Goal: Transaction & Acquisition: Purchase product/service

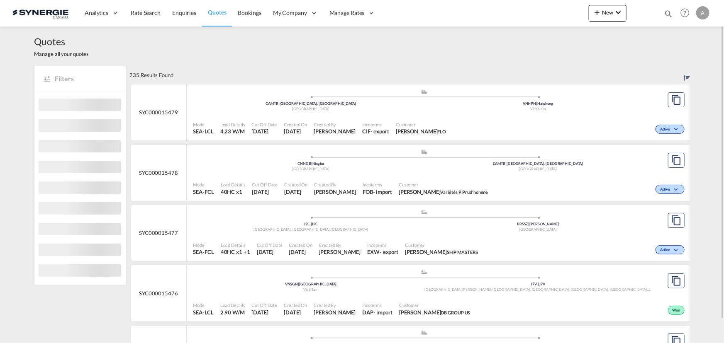
click at [579, 13] on md-icon "icon-magnify" at bounding box center [668, 13] width 9 height 9
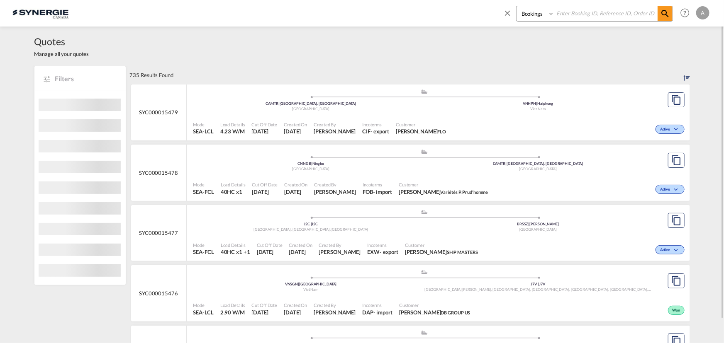
drag, startPoint x: 541, startPoint y: 11, endPoint x: 536, endPoint y: 21, distance: 11.1
click at [541, 12] on select "Bookings Quotes Enquiries" at bounding box center [535, 13] width 39 height 15
select select "Quotes"
click at [516, 6] on select "Bookings Quotes Enquiries" at bounding box center [535, 13] width 39 height 15
click at [573, 19] on input at bounding box center [605, 13] width 103 height 15
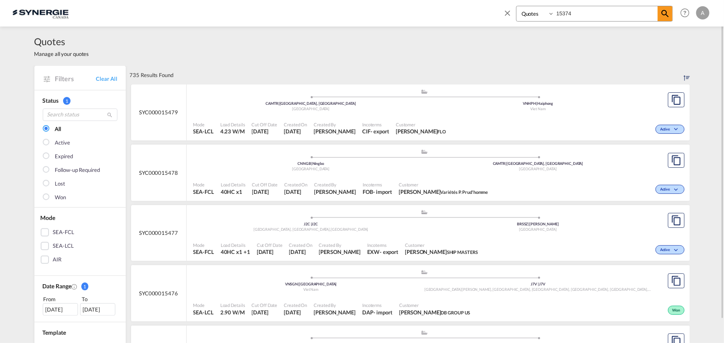
type input "15374"
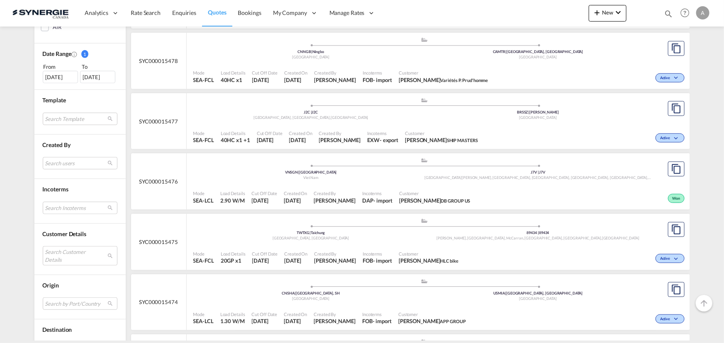
scroll to position [264, 0]
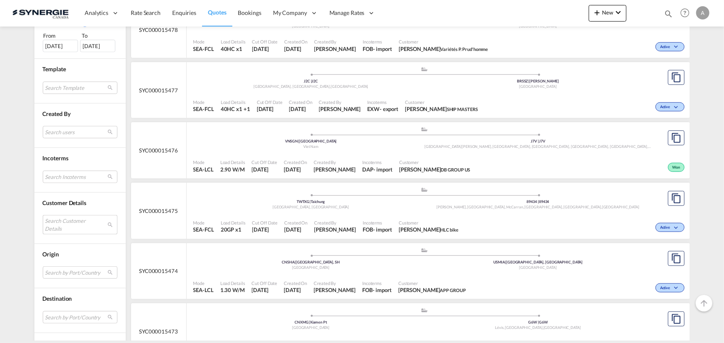
click at [58, 220] on md-select "Search Customer Details user name user daniel . daniel@goadl.com | adl division…" at bounding box center [80, 224] width 75 height 19
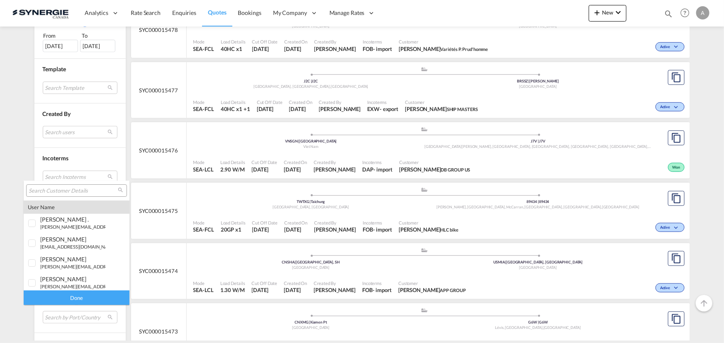
click at [63, 189] on input "search" at bounding box center [73, 190] width 89 height 7
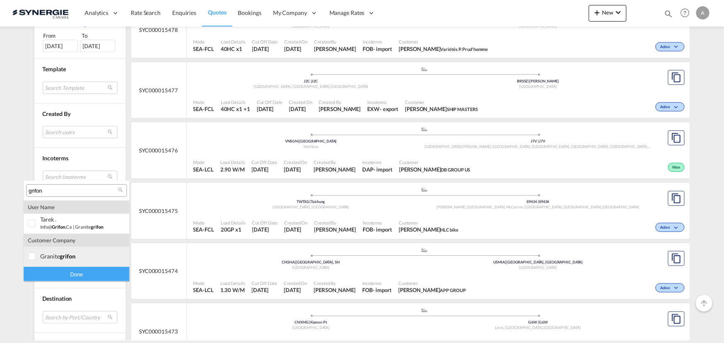
type input "grifon"
click at [41, 260] on md-option "company granite grifon" at bounding box center [77, 257] width 106 height 20
click at [45, 273] on div "Done" at bounding box center [77, 274] width 106 height 15
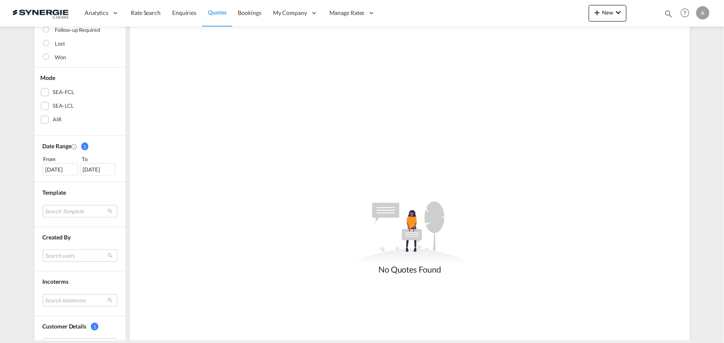
scroll to position [151, 0]
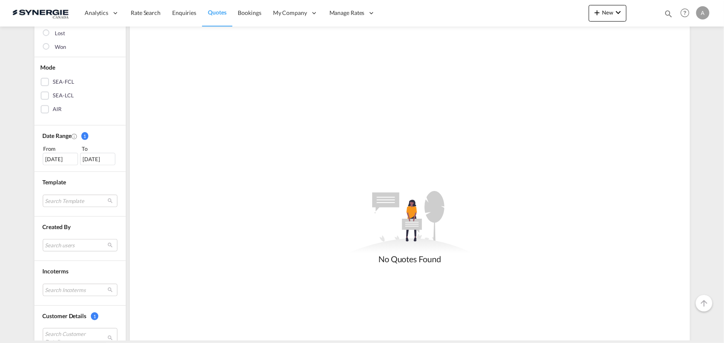
click at [52, 163] on div "15 Sep 2025" at bounding box center [60, 159] width 35 height 12
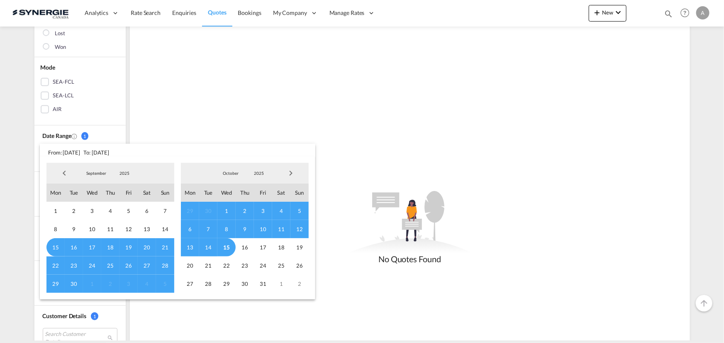
click at [132, 175] on span "2025" at bounding box center [124, 173] width 27 height 6
click at [124, 137] on md-option "2023" at bounding box center [132, 134] width 56 height 20
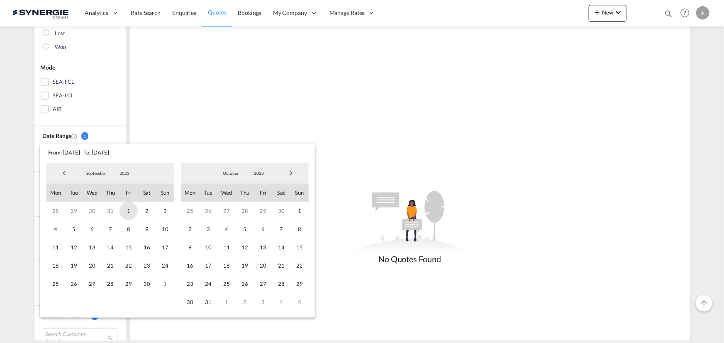
click at [124, 211] on span "1" at bounding box center [128, 211] width 18 height 18
click at [257, 175] on span "2023" at bounding box center [259, 173] width 27 height 6
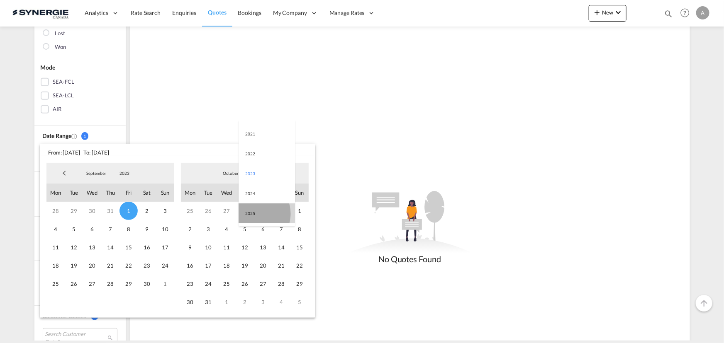
click at [253, 214] on md-option "2025" at bounding box center [266, 214] width 56 height 20
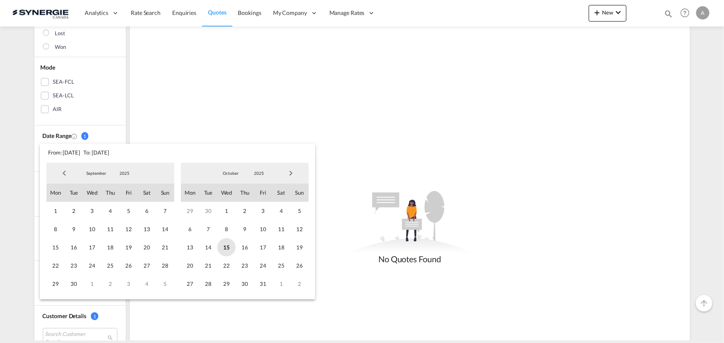
click at [229, 245] on span "15" at bounding box center [226, 247] width 18 height 18
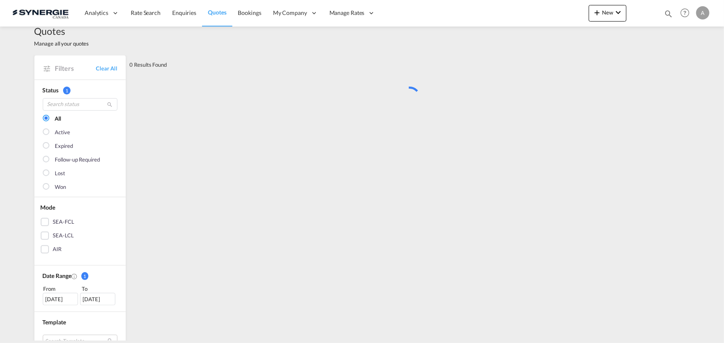
scroll to position [0, 0]
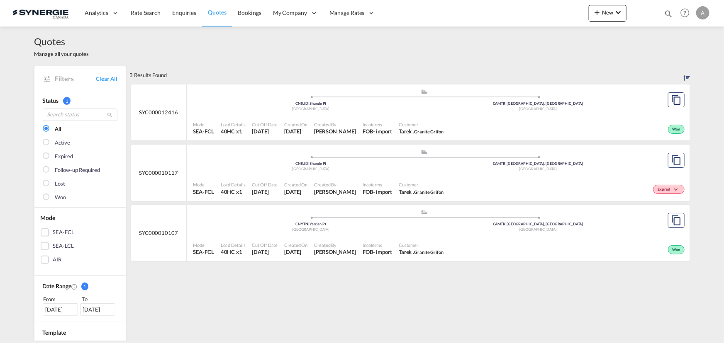
click at [371, 118] on div "Incoterms FOB - import" at bounding box center [377, 128] width 36 height 21
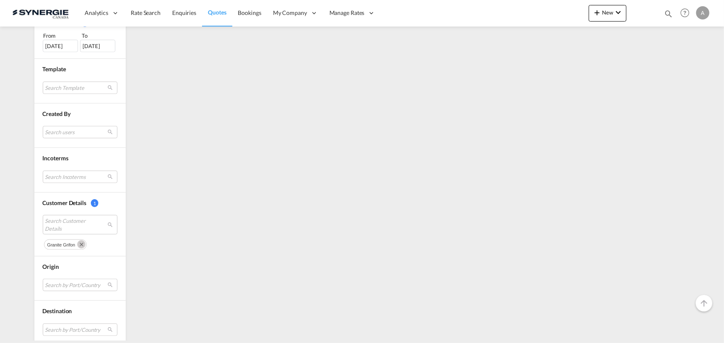
click at [77, 241] on md-icon "Remove" at bounding box center [81, 245] width 8 height 8
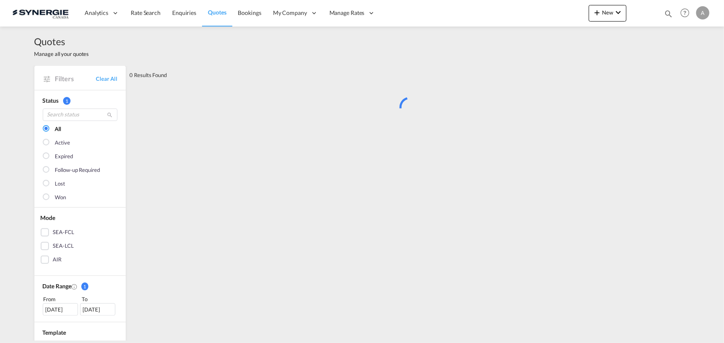
click at [667, 14] on md-icon "icon-magnify" at bounding box center [668, 13] width 9 height 9
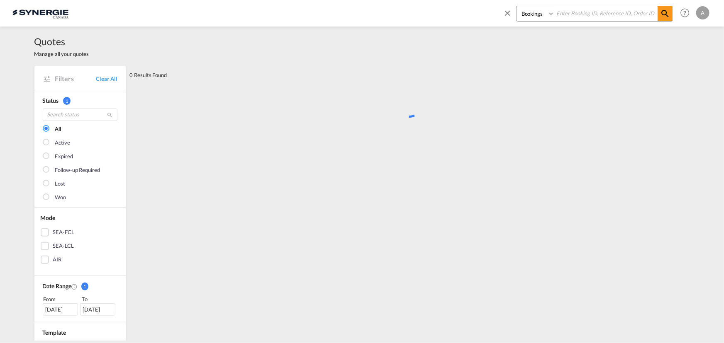
click at [533, 21] on select "Bookings Quotes Enquiries" at bounding box center [535, 13] width 39 height 15
select select "Quotes"
click at [516, 6] on select "Bookings Quotes Enquiries" at bounding box center [535, 13] width 39 height 15
click at [569, 17] on input at bounding box center [605, 13] width 103 height 15
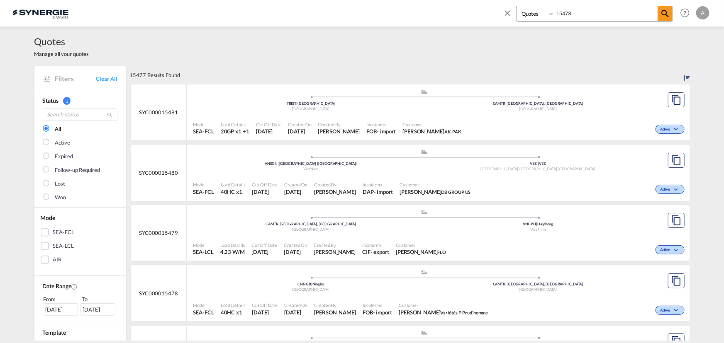
click at [580, 12] on input "15478" at bounding box center [605, 13] width 103 height 15
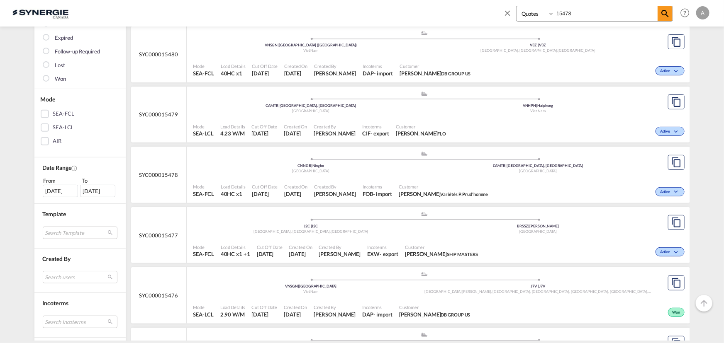
scroll to position [113, 0]
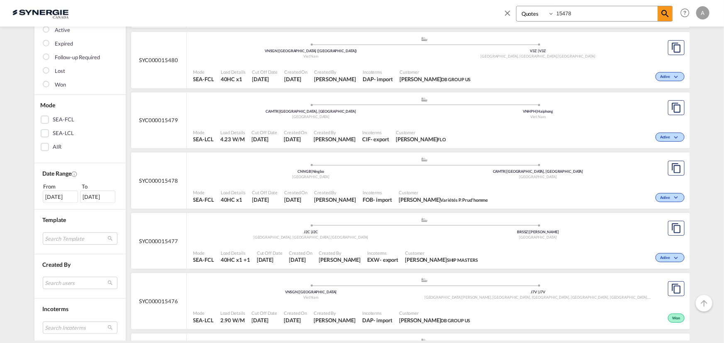
click at [347, 182] on div ".a{fill:#aaa8ad;} .a{fill:#aaa8ad;} CNNGB | Ningbo China CAMTR | Montreal, QC C…" at bounding box center [424, 170] width 462 height 27
click at [572, 16] on input "15478" at bounding box center [605, 13] width 103 height 15
drag, startPoint x: 572, startPoint y: 16, endPoint x: 467, endPoint y: 17, distance: 105.3
click at [467, 17] on div "Bookings Quotes Enquiries 15478 Help Resources Product Release A My Profile Log…" at bounding box center [361, 13] width 699 height 26
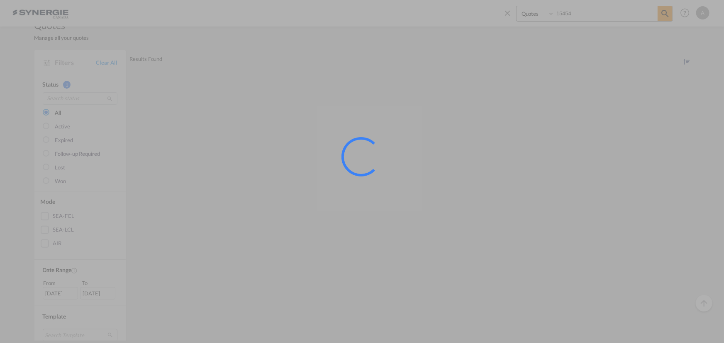
scroll to position [0, 0]
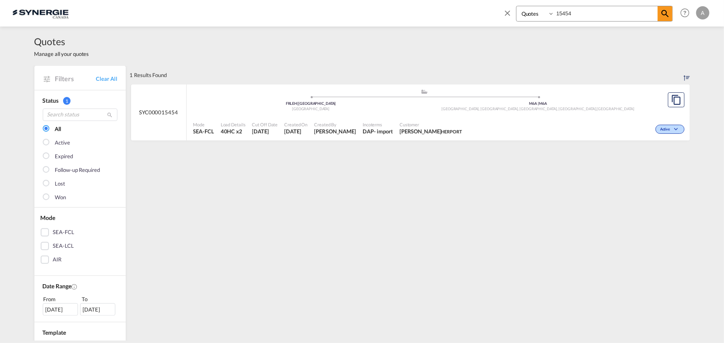
click at [477, 120] on div "Active" at bounding box center [575, 128] width 221 height 21
drag, startPoint x: 583, startPoint y: 13, endPoint x: 462, endPoint y: 14, distance: 120.7
click at [465, 14] on div "Bookings Quotes Enquiries 15454 Help Resources Product Release A My Profile Log…" at bounding box center [361, 13] width 699 height 26
click at [369, 127] on div "Incoterms EXW - import" at bounding box center [378, 128] width 38 height 21
drag, startPoint x: 572, startPoint y: 15, endPoint x: 536, endPoint y: 15, distance: 36.1
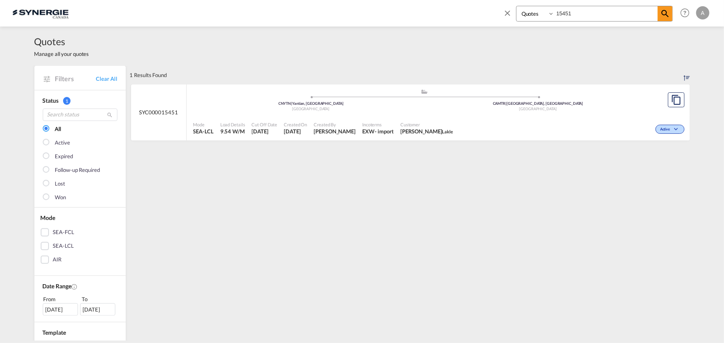
click at [536, 15] on div "Bookings Quotes Enquiries 15451" at bounding box center [594, 14] width 157 height 16
drag, startPoint x: 612, startPoint y: 12, endPoint x: 455, endPoint y: 13, distance: 157.2
click at [460, 13] on div "Bookings Quotes Enquiries 15456 Help Resources Product Release A My Profile Log…" at bounding box center [361, 13] width 699 height 26
type input "15423"
click at [449, 114] on div ".a{fill:#aaa8ad;} .a{fill:#aaa8ad;} TRMER | Mersin Turkey CAMTR | Montreal, QC …" at bounding box center [424, 102] width 462 height 27
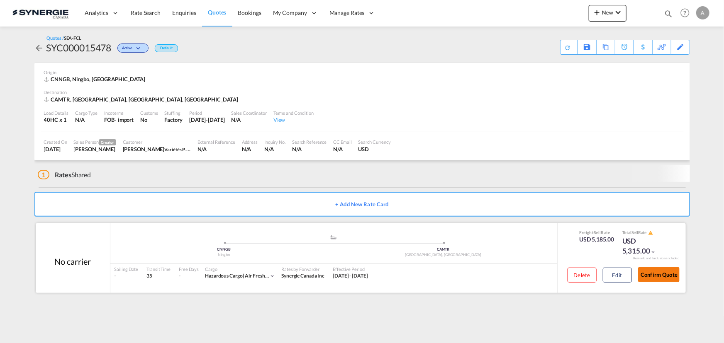
click at [651, 270] on button "Confirm Quote" at bounding box center [658, 275] width 41 height 15
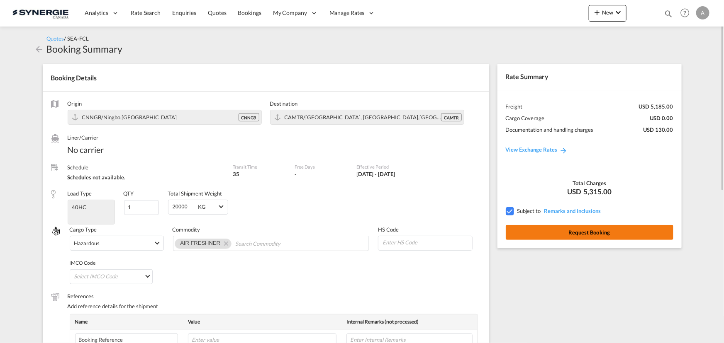
click at [581, 229] on button "Request Booking" at bounding box center [590, 232] width 168 height 15
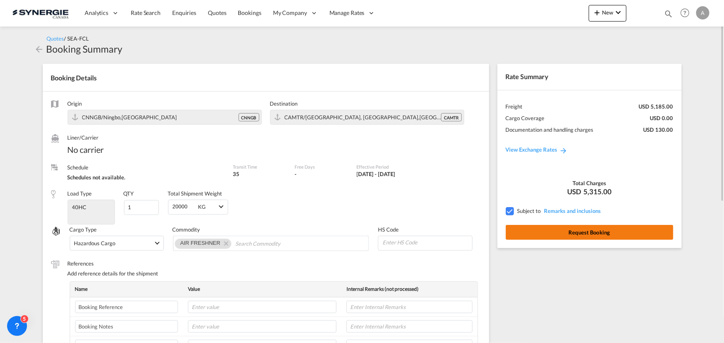
click at [587, 232] on button "Request Booking" at bounding box center [590, 232] width 168 height 15
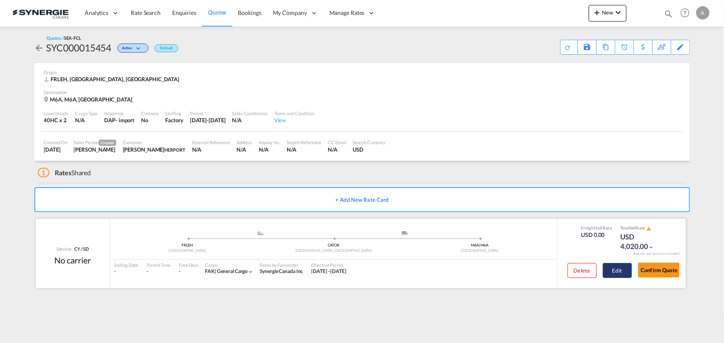
click at [622, 268] on button "Edit" at bounding box center [617, 270] width 29 height 15
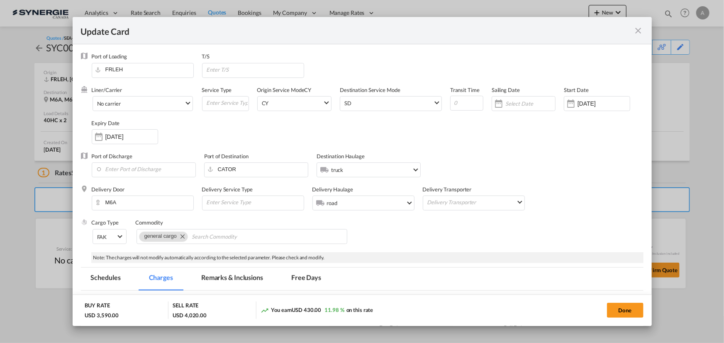
select select "per container"
select select "per shipment"
select select "per vehicle"
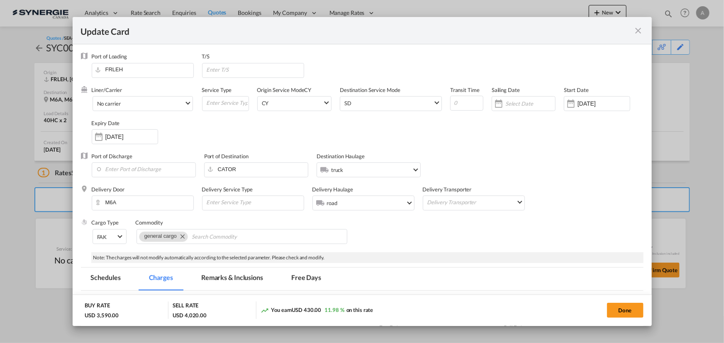
select select "per B/L"
select select "per container"
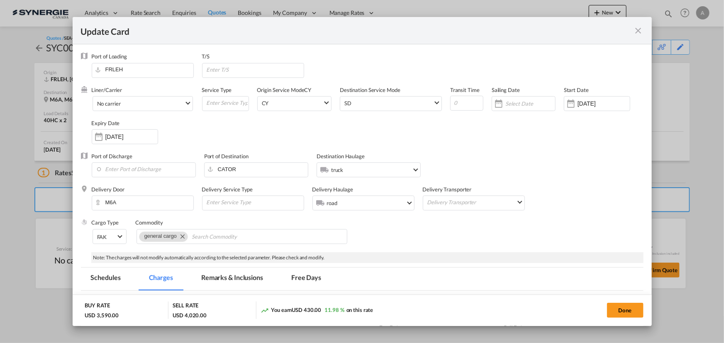
select select "per shipment"
drag, startPoint x: 231, startPoint y: 270, endPoint x: 235, endPoint y: 264, distance: 7.1
click at [231, 270] on md-tab-item "Remarks & Inclusions" at bounding box center [232, 279] width 82 height 23
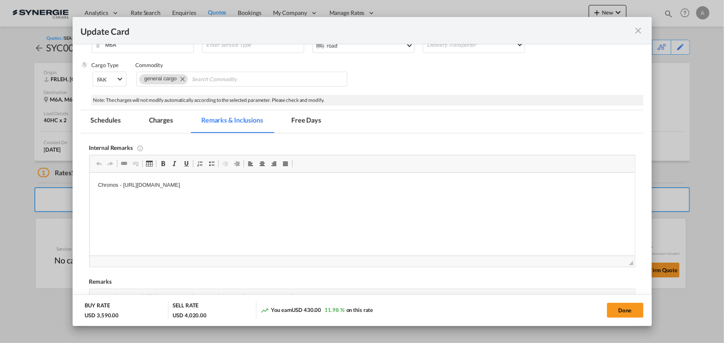
drag, startPoint x: 199, startPoint y: 195, endPoint x: 205, endPoint y: 193, distance: 6.6
click at [319, 179] on html "Chronos - [URL][DOMAIN_NAME]" at bounding box center [361, 185] width 545 height 25
drag, startPoint x: 342, startPoint y: 183, endPoint x: 122, endPoint y: 181, distance: 219.4
click at [122, 181] on p "Chronos - [URL][DOMAIN_NAME]" at bounding box center [361, 185] width 528 height 9
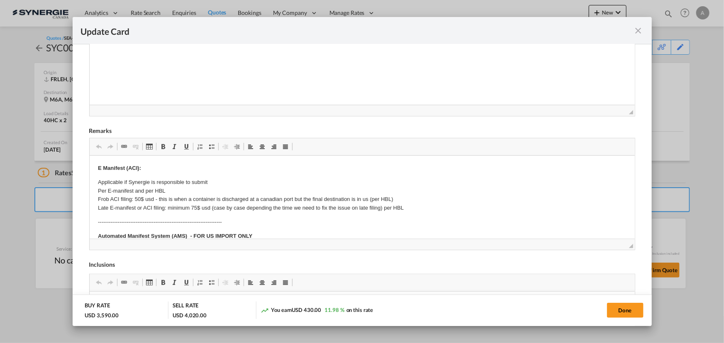
scroll to position [120, 0]
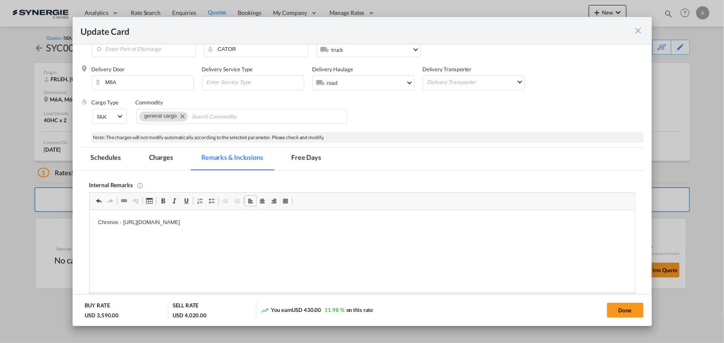
click at [168, 163] on md-tab-item "Charges" at bounding box center [161, 159] width 44 height 23
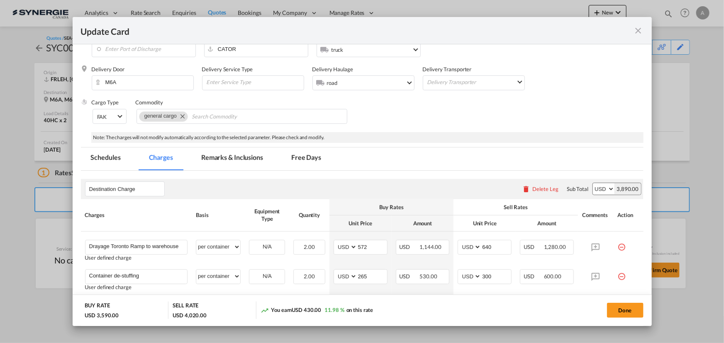
scroll to position [158, 0]
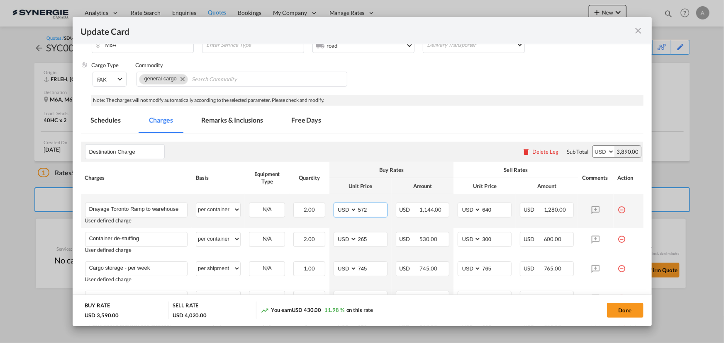
drag, startPoint x: 372, startPoint y: 212, endPoint x: 318, endPoint y: 195, distance: 56.9
click at [318, 195] on tr "Drayage Toronto Ramp to warehouse Please Enter User Defined Charges Cannot Be P…" at bounding box center [362, 212] width 562 height 34
type input "483"
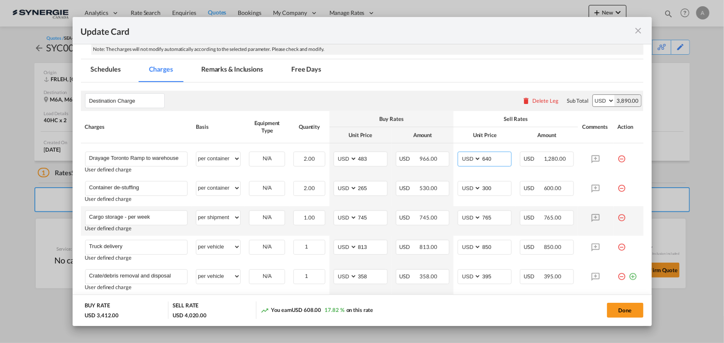
scroll to position [195, 0]
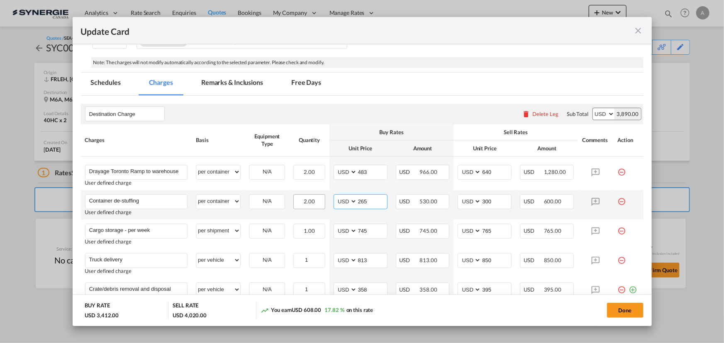
drag, startPoint x: 374, startPoint y: 199, endPoint x: 312, endPoint y: 201, distance: 62.2
click at [312, 201] on tr "Container de-stuffing Please Enter User Defined Charges Cannot Be Published Use…" at bounding box center [362, 204] width 562 height 29
type input "371"
type input "410"
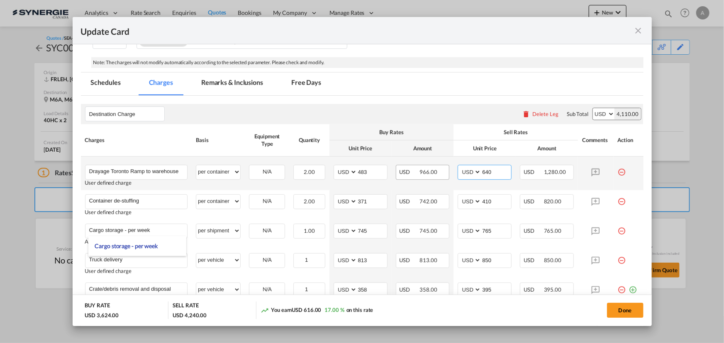
drag, startPoint x: 489, startPoint y: 174, endPoint x: 445, endPoint y: 169, distance: 45.1
click at [445, 170] on tr "Drayage Toronto Ramp to warehouse Please Enter User Defined Charges Cannot Be P…" at bounding box center [362, 174] width 562 height 34
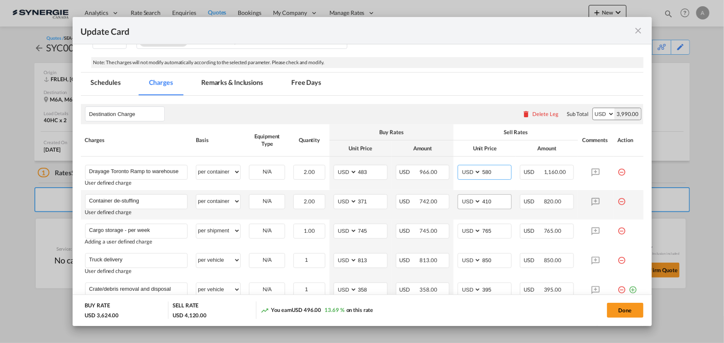
scroll to position [233, 0]
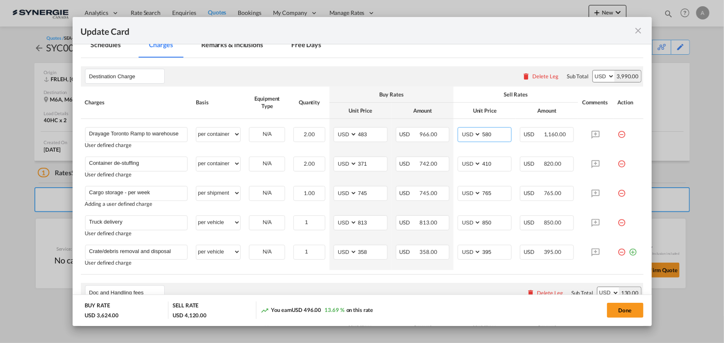
type input "580"
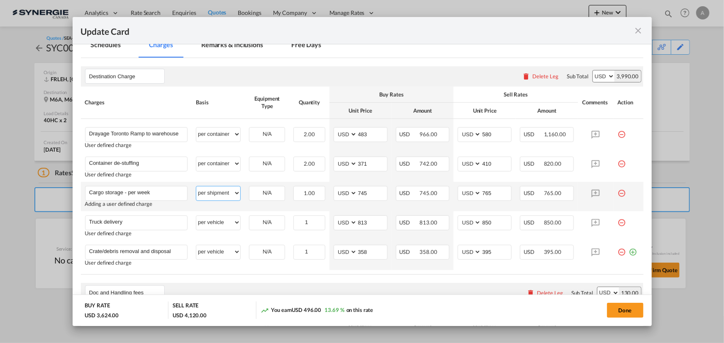
click at [222, 194] on select "per equipment per container per B/L per shipping bill per shipment per pallet p…" at bounding box center [218, 193] width 44 height 13
select select "per pallet"
click at [196, 187] on select "per equipment per container per B/L per shipping bill per shipment per pallet p…" at bounding box center [218, 193] width 44 height 13
drag, startPoint x: 370, startPoint y: 191, endPoint x: 336, endPoint y: 192, distance: 33.2
click at [338, 193] on md-input-container "AED AFN ALL AMD ANG AOA ARS AUD AWG AZN BAM BBD BDT BGN BHD BIF BMD BND BOB BRL…" at bounding box center [360, 193] width 54 height 15
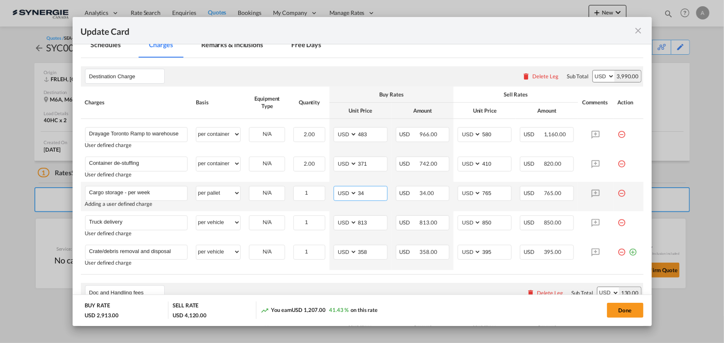
type input "34"
type input "40"
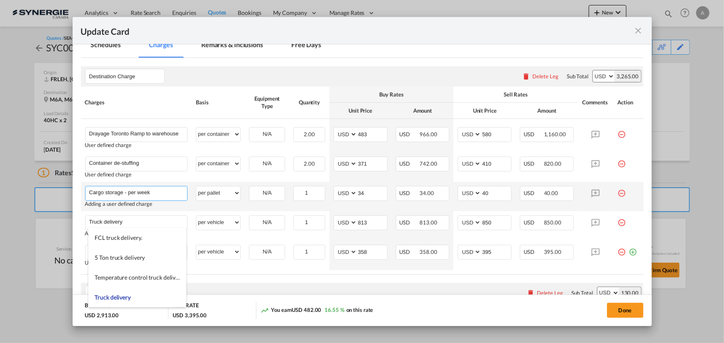
click at [160, 188] on input "Cargo storage - per week" at bounding box center [138, 193] width 98 height 12
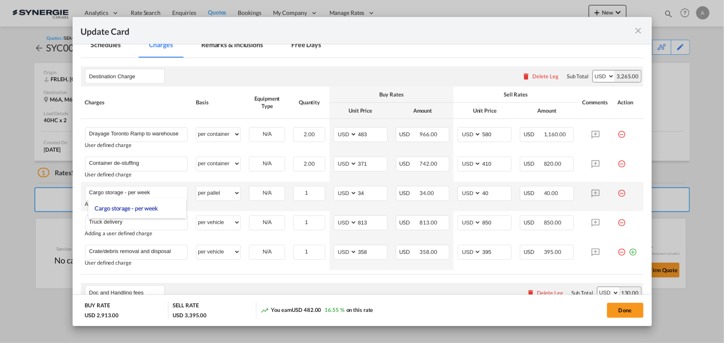
click at [216, 203] on td "per equipment per container per B/L per shipping bill per shipment per pallet p…" at bounding box center [218, 196] width 53 height 29
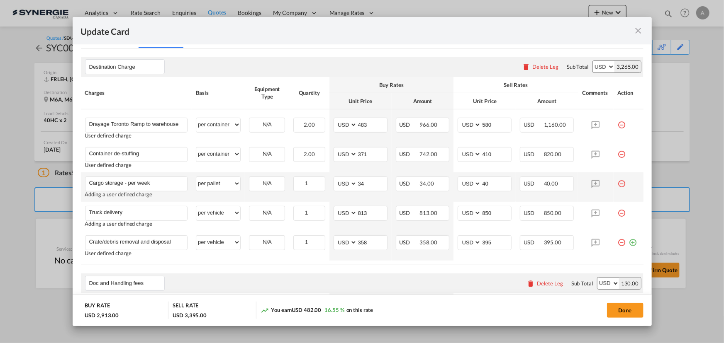
scroll to position [271, 0]
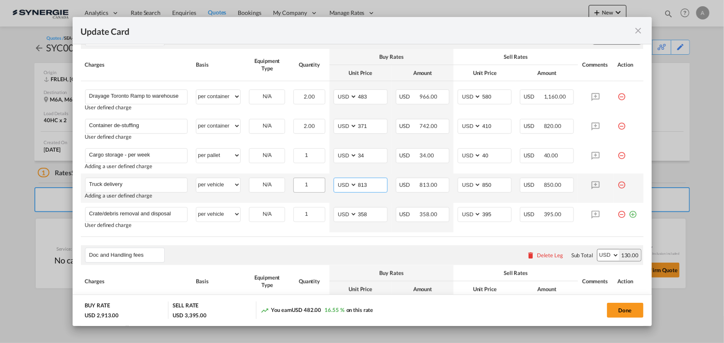
drag, startPoint x: 357, startPoint y: 185, endPoint x: 321, endPoint y: 180, distance: 36.0
click at [324, 182] on tr "Truck delivery Please Enter User Defined Charges Cannot Be Published Adding a u…" at bounding box center [362, 188] width 562 height 29
type input "516"
type input "560"
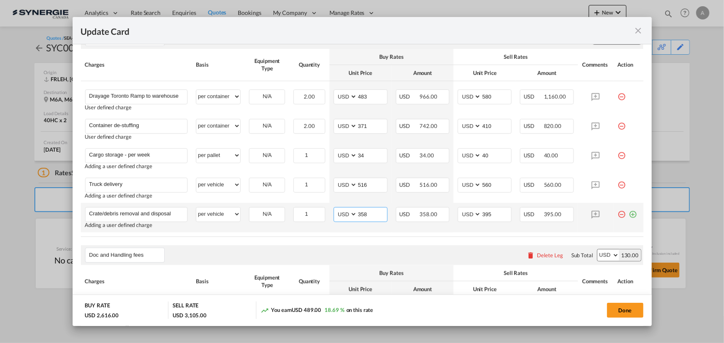
click at [366, 212] on input "358" at bounding box center [372, 214] width 30 height 12
drag, startPoint x: 367, startPoint y: 213, endPoint x: 348, endPoint y: 213, distance: 18.7
click at [349, 213] on md-input-container "AED AFN ALL AMD ANG AOA ARS AUD AWG AZN BAM BBD BDT BGN BHD BIF BMD BND BOB BRL…" at bounding box center [360, 214] width 54 height 15
type input "130"
type input "200"
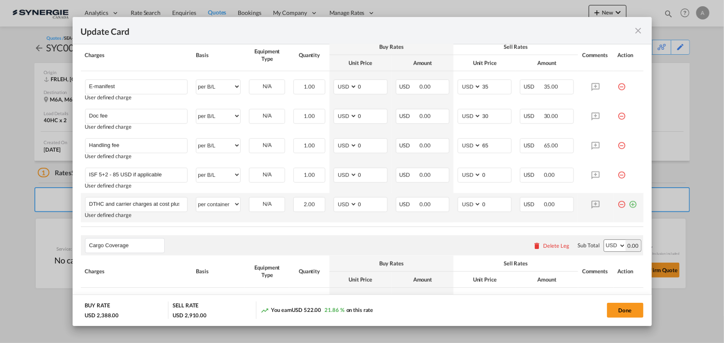
scroll to position [580, 0]
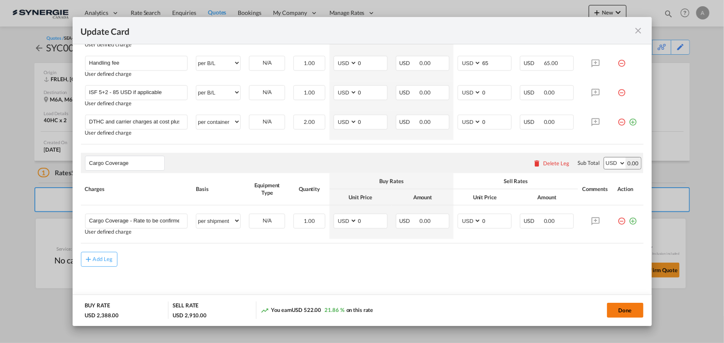
click at [623, 311] on button "Done" at bounding box center [625, 310] width 36 height 15
type input "13 Oct 2025"
type input "13 Nov 2025"
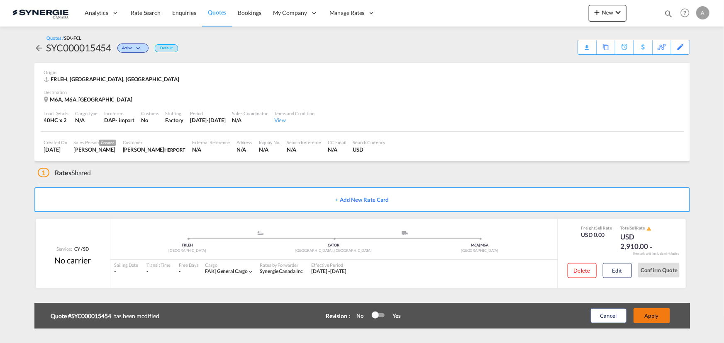
click at [659, 315] on button "Apply" at bounding box center [651, 316] width 36 height 15
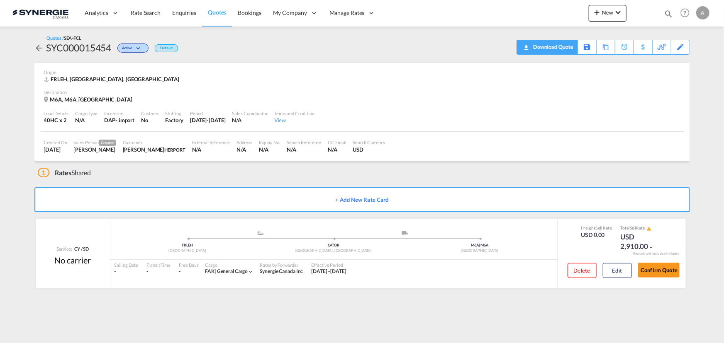
click at [560, 44] on div "Download Quote" at bounding box center [552, 46] width 42 height 13
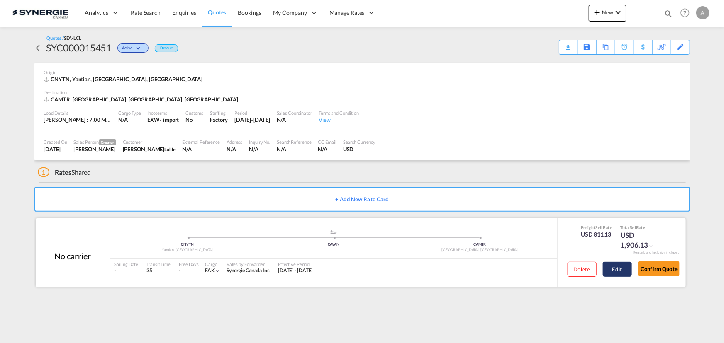
click at [614, 274] on button "Edit" at bounding box center [617, 269] width 29 height 15
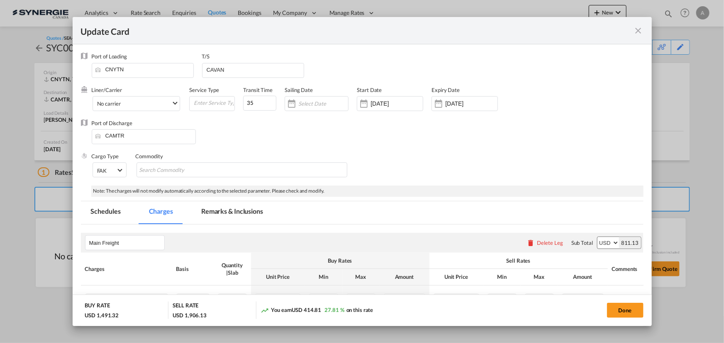
click at [158, 60] on div "Port of Loading CNYTN" at bounding box center [147, 69] width 110 height 33
select select "per_w/m"
select select "flat"
select select "per_hbl"
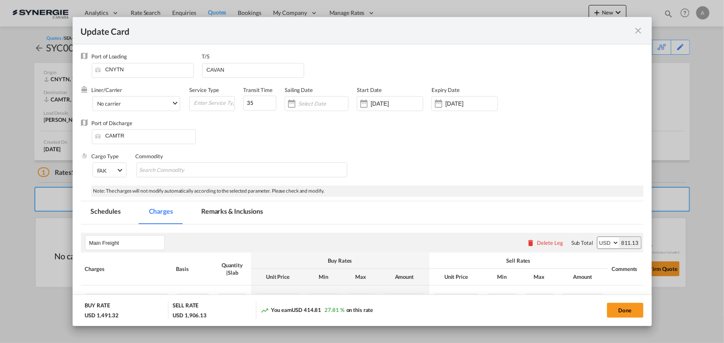
select select "flat"
select select "per_bl"
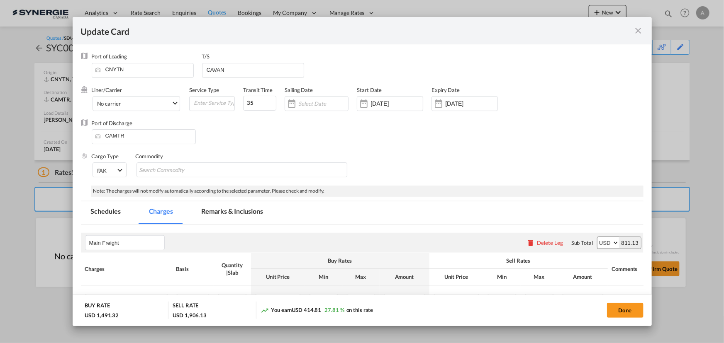
select select "per_shipment"
click at [153, 65] on input "CNYTN" at bounding box center [144, 69] width 97 height 12
type input "C"
click at [112, 92] on div "[GEOGRAPHIC_DATA]" at bounding box center [171, 91] width 146 height 6
type input "Ningbo, ZJ, CNNGB"
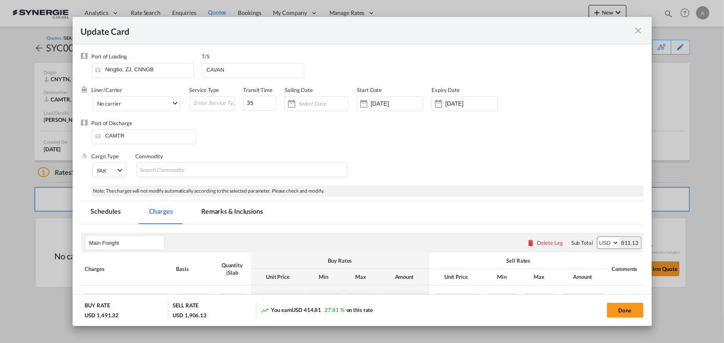
click at [203, 217] on md-tab-item "Remarks & Inclusions" at bounding box center [232, 213] width 82 height 23
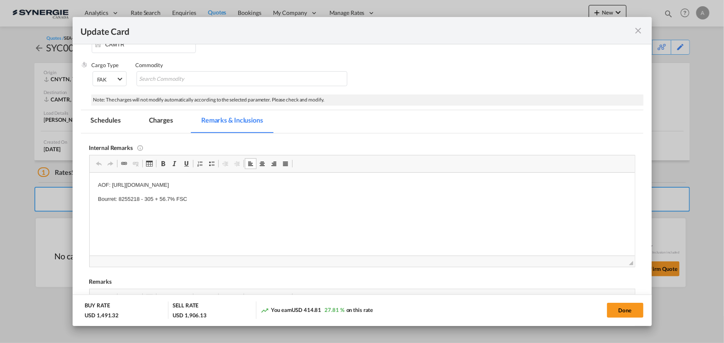
click at [306, 192] on body "AOF: https://app.frontapp.com/open/cnv_pur6etr?key=VdFqwIS6efi6NvbH_IAm6bXyH5J_…" at bounding box center [361, 192] width 528 height 23
drag, startPoint x: 338, startPoint y: 185, endPoint x: 161, endPoint y: 348, distance: 240.4
click at [89, 175] on html "AOF: https://app.frontapp.com/open/cnv_pur6etr?key=VdFqwIS6efi6NvbH_IAm6bXyH5J_…" at bounding box center [361, 192] width 545 height 39
click at [198, 191] on body "EVEROK - https://app.frontapp.com/open/cnv_qm5q0pb?key=mWePkVxIi2XrODapeG9fJA0X…" at bounding box center [361, 192] width 528 height 23
drag, startPoint x: 196, startPoint y: 197, endPoint x: 118, endPoint y: 197, distance: 78.0
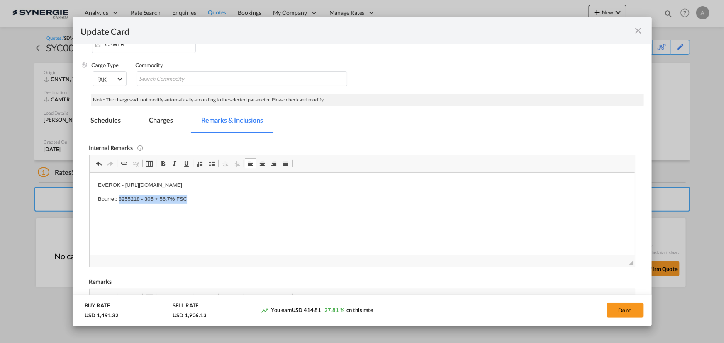
click at [118, 197] on p "Bourret: 8255218 - 305 + 56.7% FSC" at bounding box center [361, 199] width 528 height 9
click at [159, 120] on md-tab-item "Charges" at bounding box center [161, 121] width 44 height 23
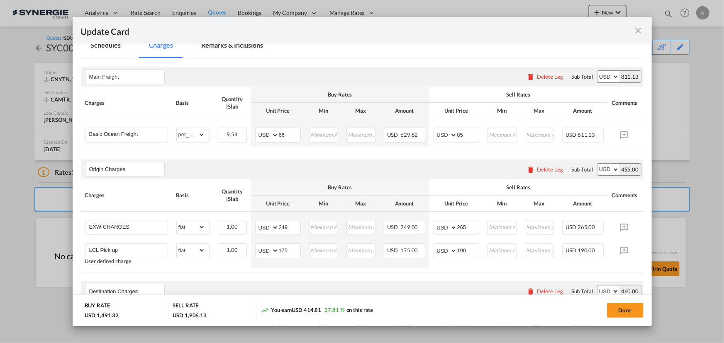
scroll to position [242, 0]
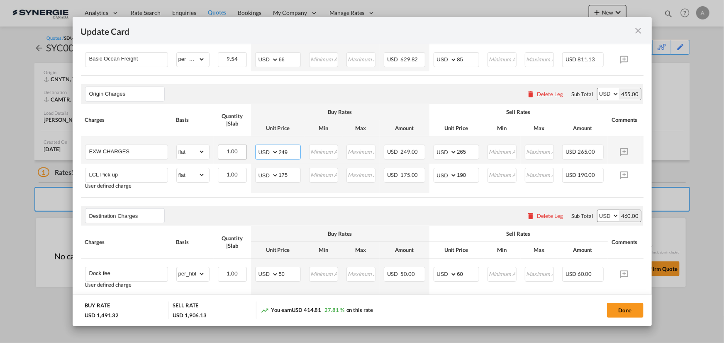
drag, startPoint x: 287, startPoint y: 156, endPoint x: 241, endPoint y: 150, distance: 46.8
click at [242, 151] on tr "EXW CHARGES Please Enter Already Exists gross_weight volumetric_weight per_ship…" at bounding box center [375, 149] width 588 height 27
type input "190"
type input "220"
drag, startPoint x: 289, startPoint y: 178, endPoint x: 234, endPoint y: 171, distance: 55.6
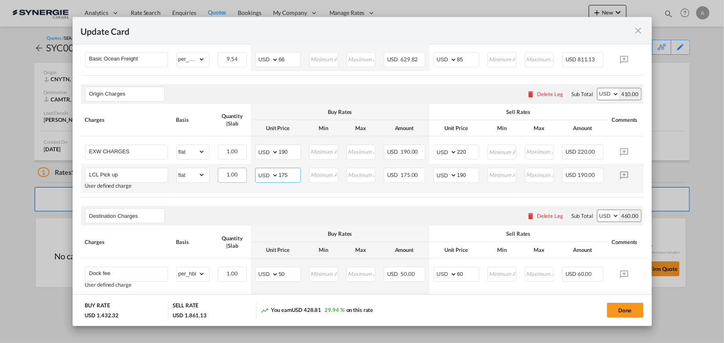
click at [240, 173] on tr "LCL Pick up User defined charge Please Enter Already Exists gross_weight volume…" at bounding box center [375, 178] width 588 height 29
type input "411"
type input "435"
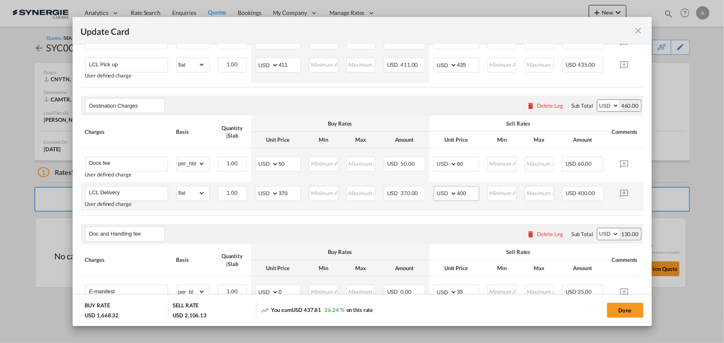
scroll to position [355, 0]
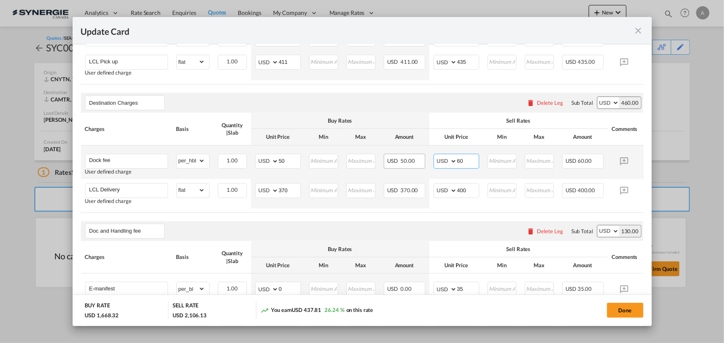
drag, startPoint x: 433, startPoint y: 163, endPoint x: 393, endPoint y: 161, distance: 40.7
click at [410, 163] on tr "Dock fee User defined charge Please Enter Already Exists gross_weight volumetri…" at bounding box center [375, 163] width 588 height 34
type input "70"
drag, startPoint x: 284, startPoint y: 167, endPoint x: 214, endPoint y: 160, distance: 69.6
click at [215, 160] on tr "Dock fee User defined charge Please Enter Already Exists gross_weight volumetri…" at bounding box center [375, 163] width 588 height 34
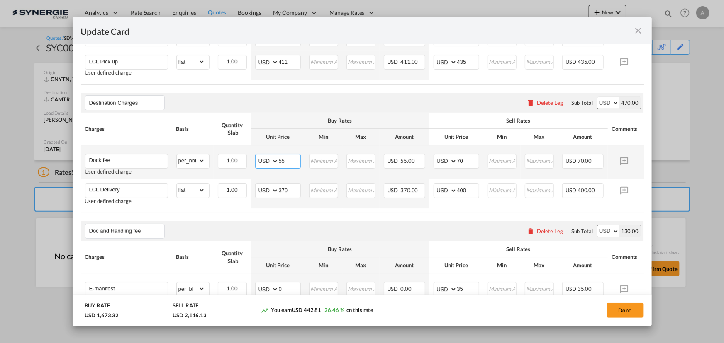
type input "55"
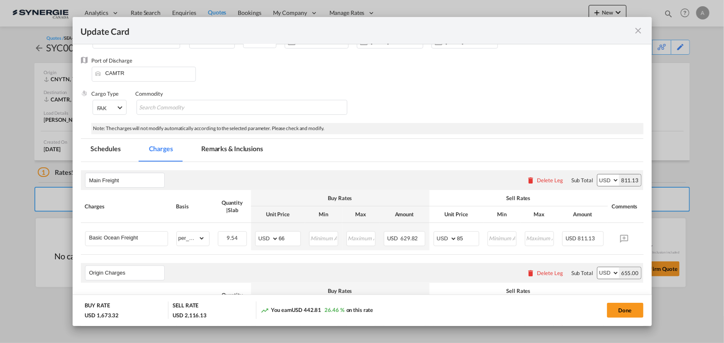
scroll to position [54, 0]
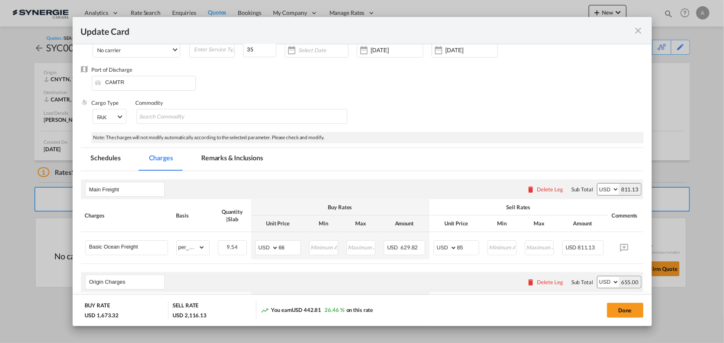
drag, startPoint x: 236, startPoint y: 162, endPoint x: 195, endPoint y: 197, distance: 53.8
click at [236, 162] on md-tab-item "Remarks & Inclusions" at bounding box center [232, 159] width 82 height 23
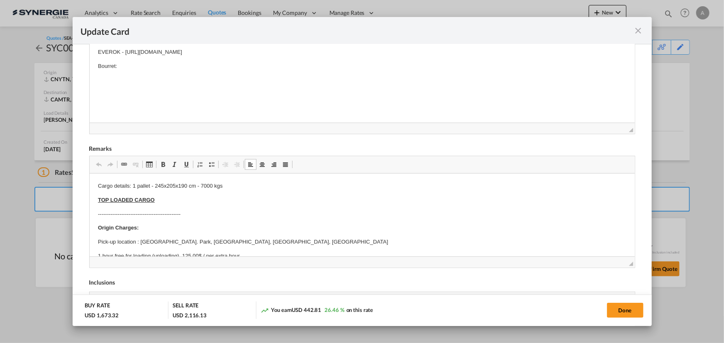
scroll to position [37, 0]
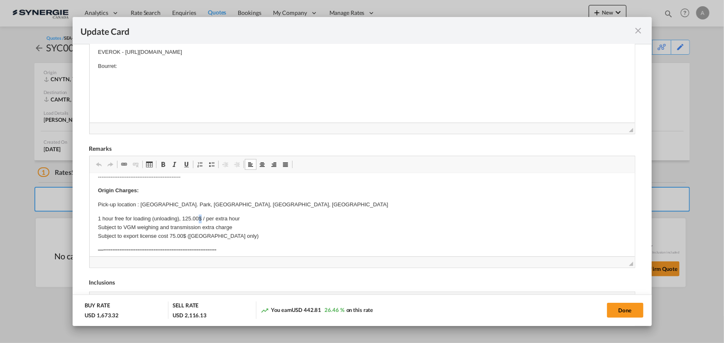
drag, startPoint x: 199, startPoint y: 210, endPoint x: 204, endPoint y: 211, distance: 4.6
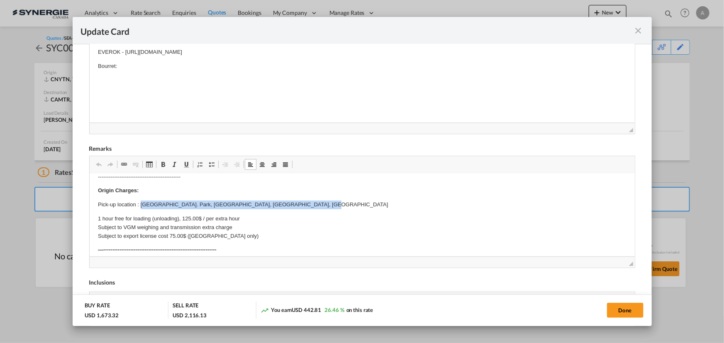
drag, startPoint x: 141, startPoint y: 204, endPoint x: 345, endPoint y: 207, distance: 204.1
click at [345, 207] on p "Pick-up location : Jinfu 2nd Road, Huanan Ind. Park, Liaobu Town, Dougguan, Gua…" at bounding box center [361, 204] width 528 height 9
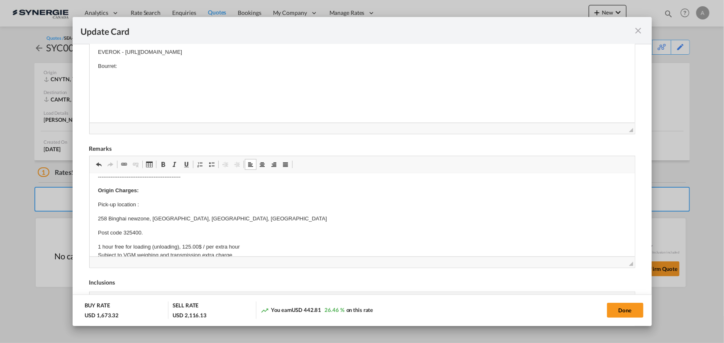
click at [176, 202] on p "Pick-up location :" at bounding box center [361, 204] width 528 height 9
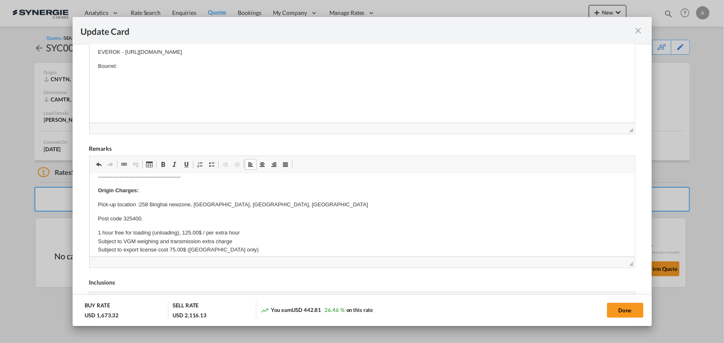
click at [318, 207] on p "Pick-up location : 258 Binghai newzone, Pingyang county, Zhejiang province, Chi…" at bounding box center [361, 204] width 528 height 9
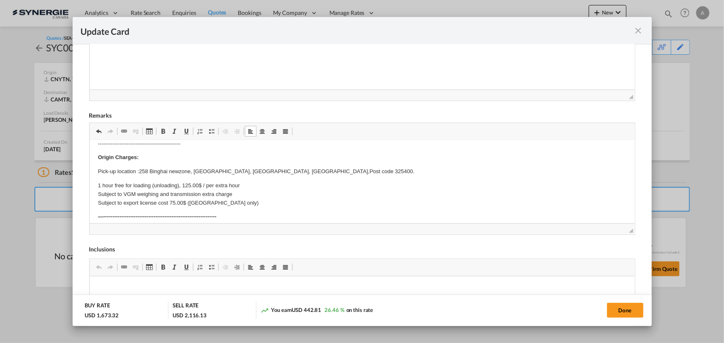
scroll to position [300, 0]
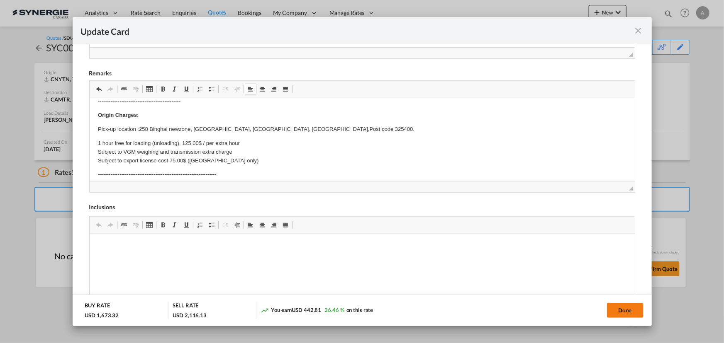
click at [612, 311] on button "Done" at bounding box center [625, 310] width 36 height 15
type input "13 Oct 2025"
type input "30 Oct 2025"
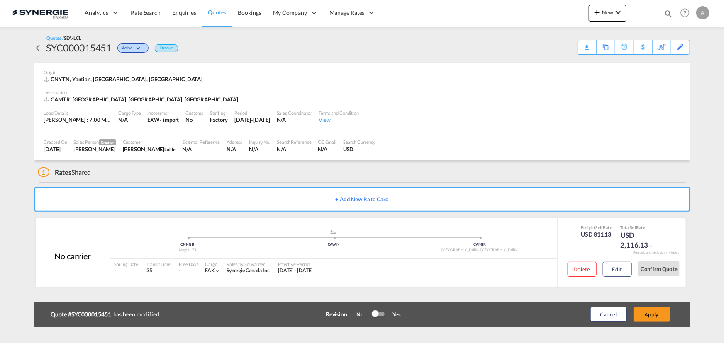
scroll to position [91, 0]
click at [659, 315] on button "Apply" at bounding box center [651, 314] width 36 height 15
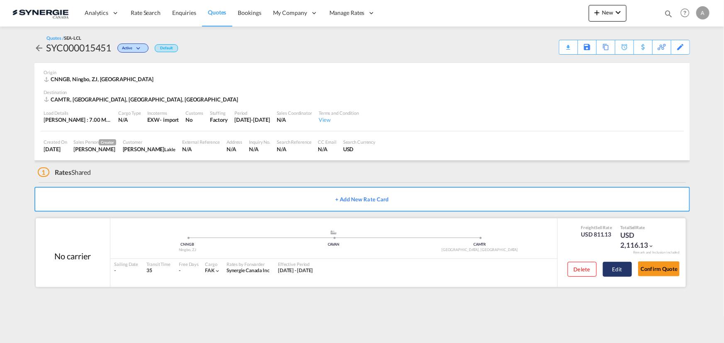
click at [611, 270] on button "Edit" at bounding box center [617, 269] width 29 height 15
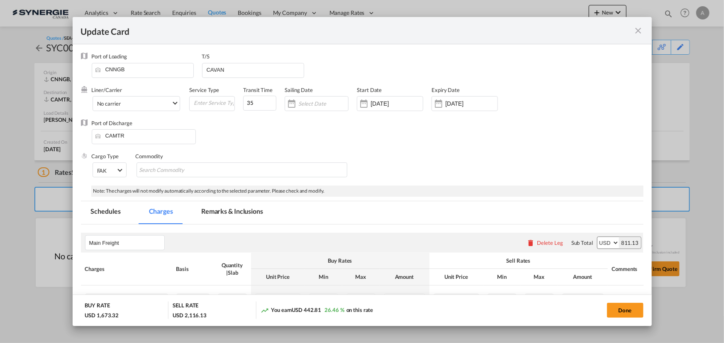
click at [243, 209] on md-tab-item "Remarks & Inclusions" at bounding box center [232, 213] width 82 height 23
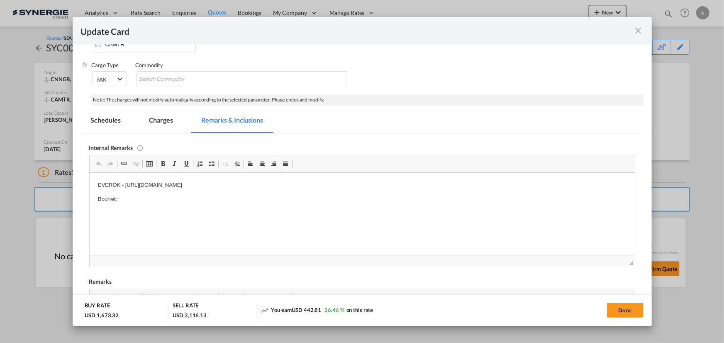
scroll to position [148, 0]
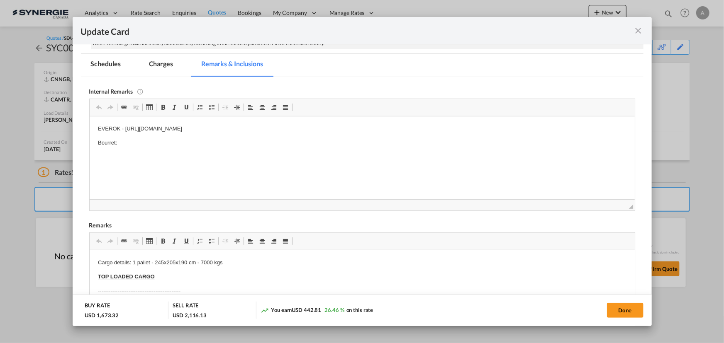
click at [165, 204] on span "◢" at bounding box center [362, 204] width 545 height 11
click at [139, 141] on p "Bourret:" at bounding box center [361, 143] width 528 height 9
click at [159, 63] on md-tab-item "Charges" at bounding box center [161, 65] width 44 height 23
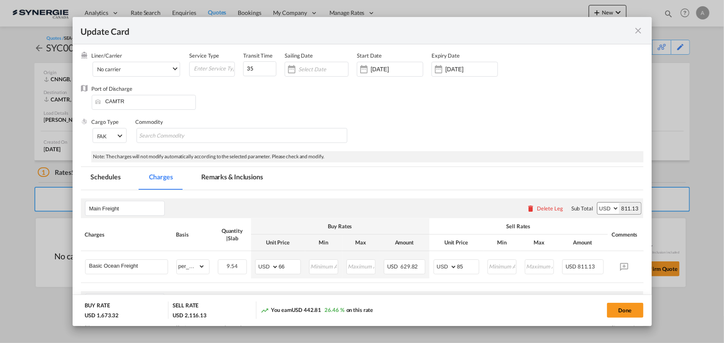
scroll to position [0, 0]
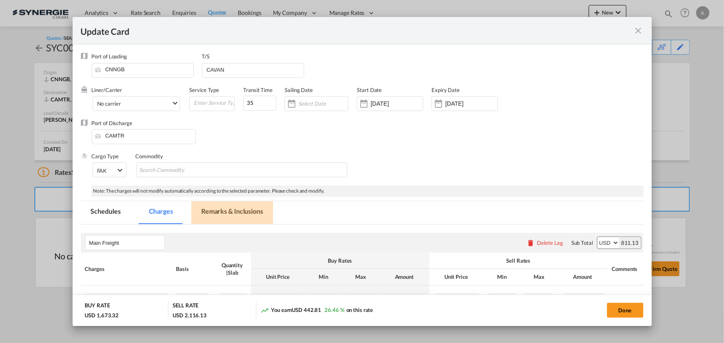
click at [237, 215] on md-tab-item "Remarks & Inclusions" at bounding box center [232, 213] width 82 height 23
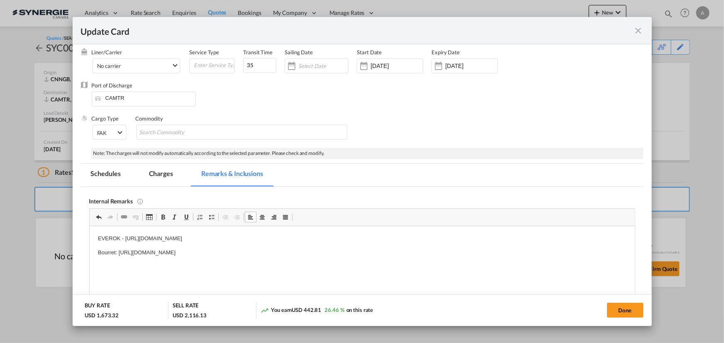
scroll to position [37, 0]
click at [155, 175] on md-tab-item "Charges" at bounding box center [161, 175] width 44 height 23
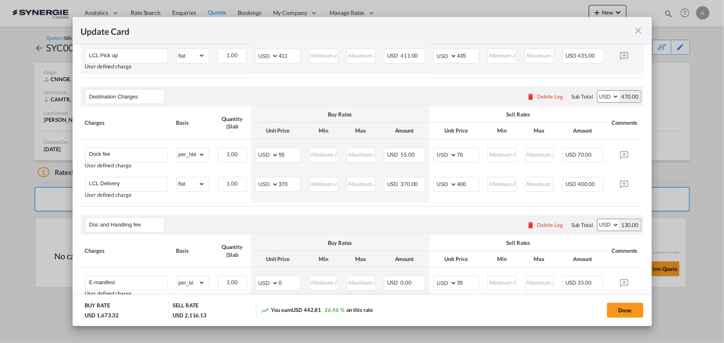
scroll to position [415, 0]
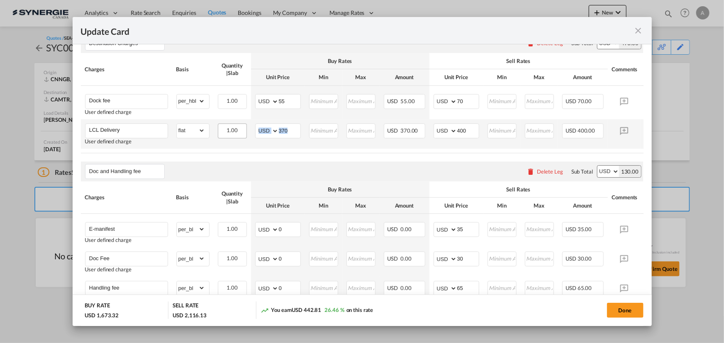
drag, startPoint x: 301, startPoint y: 135, endPoint x: 242, endPoint y: 139, distance: 59.0
click at [242, 139] on tr "LCL Delivery User defined charge Please Enter Already Exists gross_weight volum…" at bounding box center [375, 133] width 588 height 29
click at [279, 136] on input "370" at bounding box center [290, 130] width 22 height 12
type input "323"
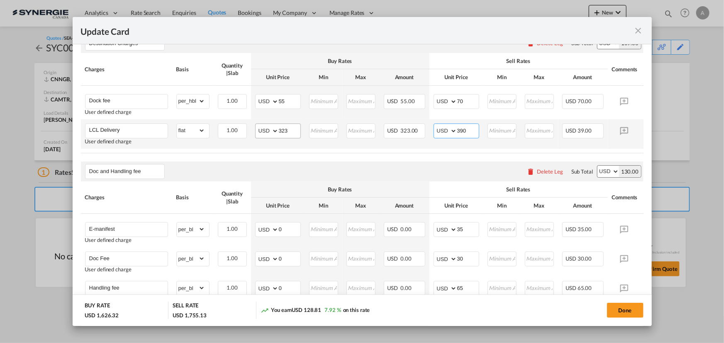
type input "390"
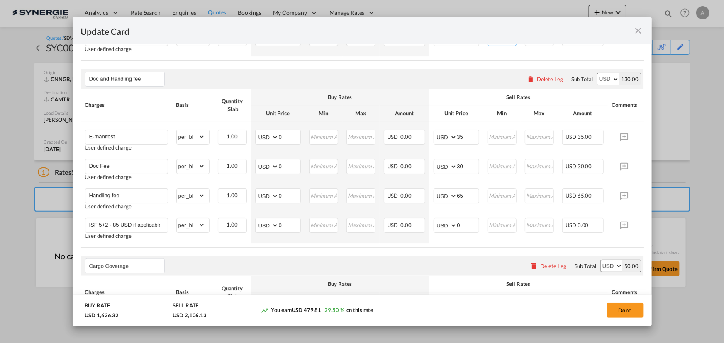
scroll to position [528, 0]
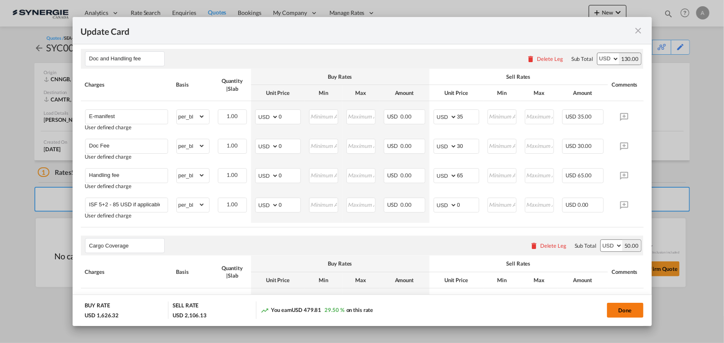
click at [622, 307] on button "Done" at bounding box center [625, 310] width 36 height 15
type input "13 Oct 2025"
type input "30 Oct 2025"
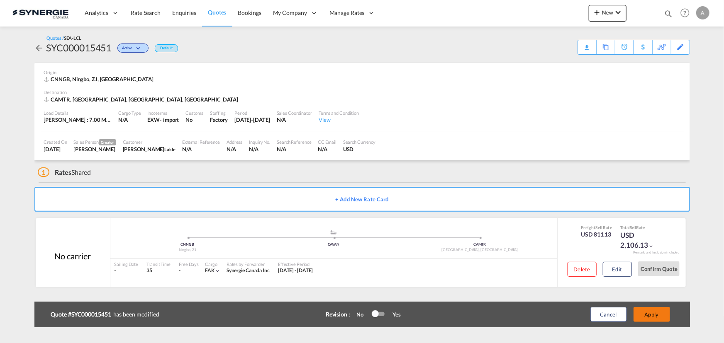
click at [651, 316] on button "Apply" at bounding box center [651, 314] width 36 height 15
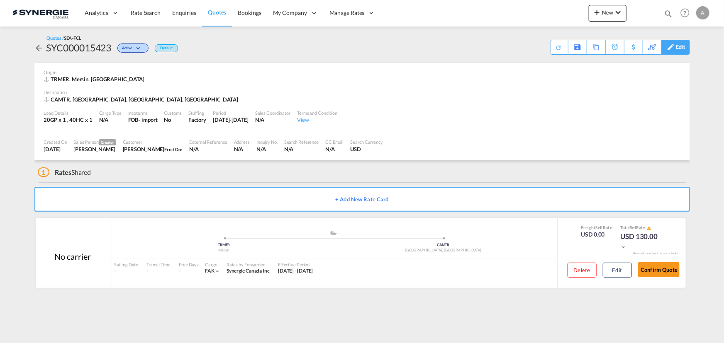
click at [678, 47] on div "Edit" at bounding box center [681, 47] width 10 height 14
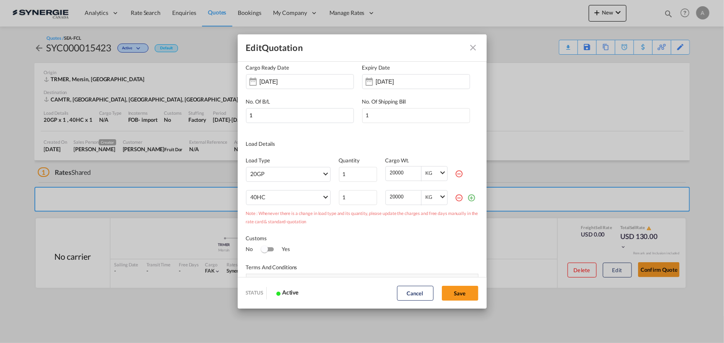
scroll to position [37, 0]
click at [467, 201] on md-icon "icon-plus-circle-outline green-400-fg" at bounding box center [471, 200] width 8 height 8
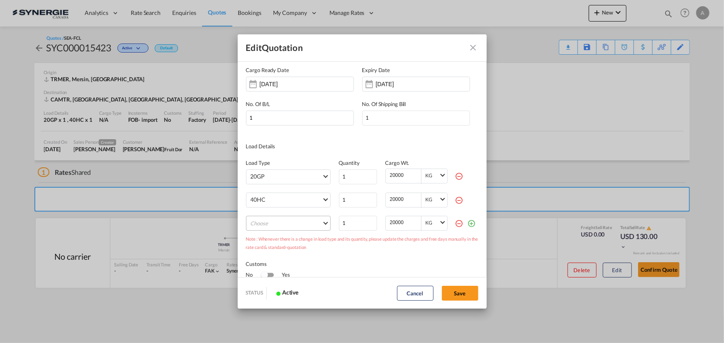
click at [273, 217] on md-select "Choose 40GP 45HC 20RE 40RE 40HR 20OT 40OT 20FR 40FR 40NR 20NR 45S 20TK 40TK OTH…" at bounding box center [288, 223] width 85 height 15
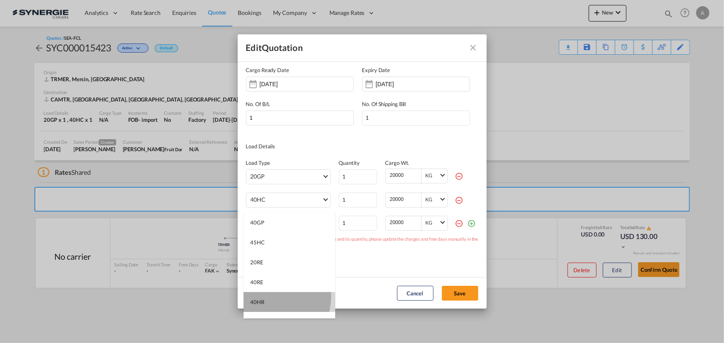
click at [266, 296] on md-option "40HR" at bounding box center [289, 302] width 92 height 20
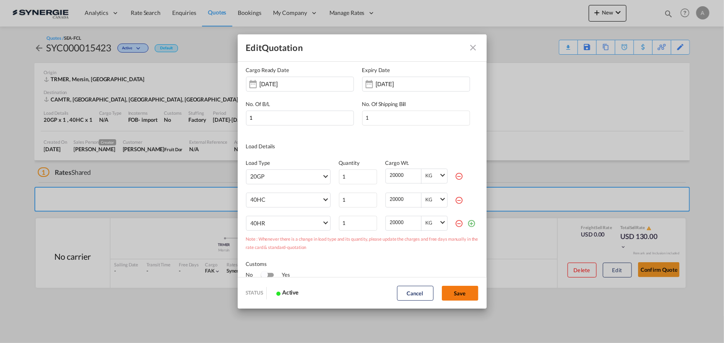
click at [463, 295] on button "Save" at bounding box center [460, 293] width 36 height 15
type input "[DATE]"
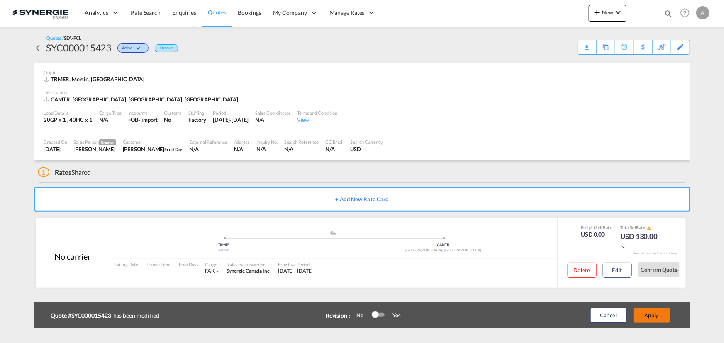
click at [659, 316] on button "Apply" at bounding box center [651, 315] width 36 height 15
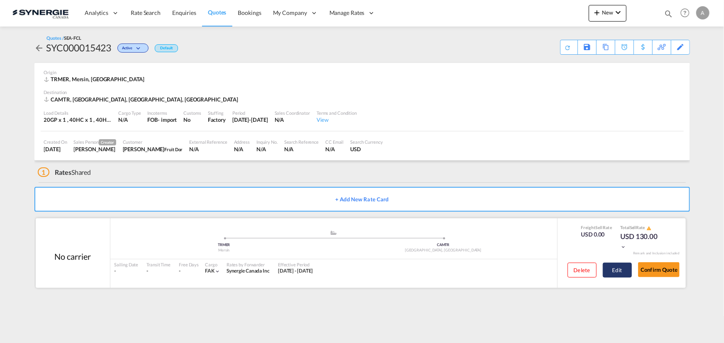
click at [622, 269] on button "Edit" at bounding box center [617, 270] width 29 height 15
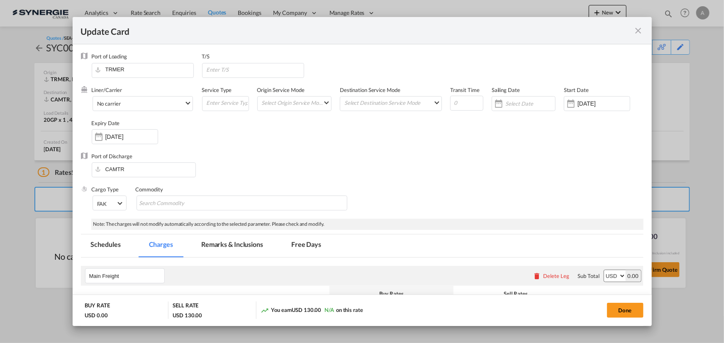
select select "per container"
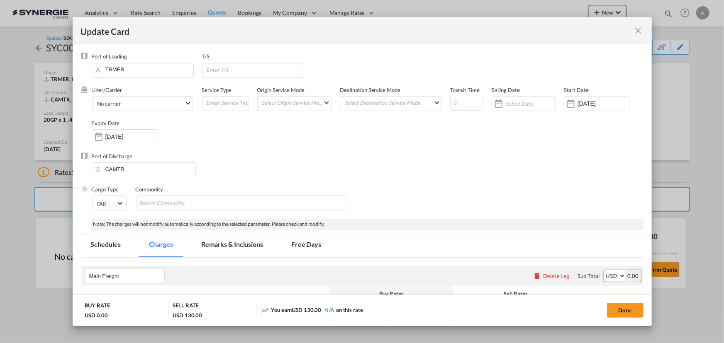
select select "per container"
select select "per B/L"
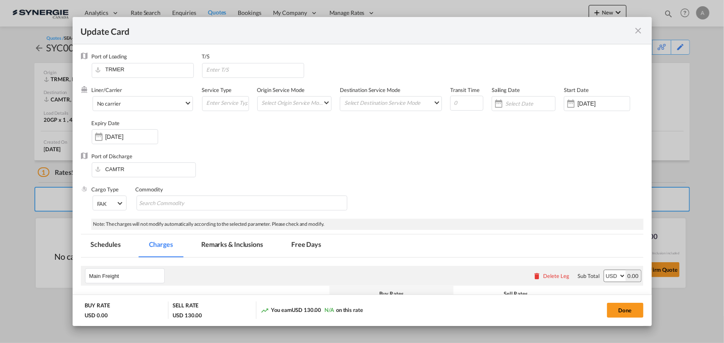
select select "per shipment"
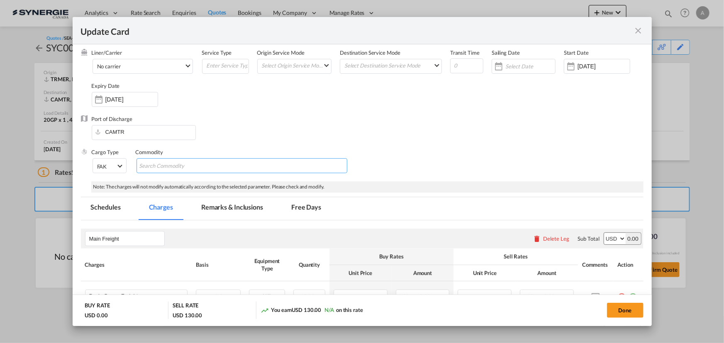
click at [166, 158] on md-chips-wrap "Chips container with autocompletion. Enter the text area, type text to search, …" at bounding box center [241, 165] width 211 height 15
type input "Apple juice concentrate"
click at [362, 142] on div "Port of Discharge CAMTR" at bounding box center [362, 131] width 562 height 33
drag, startPoint x: 632, startPoint y: 310, endPoint x: 625, endPoint y: 295, distance: 16.3
click at [632, 310] on button "Done" at bounding box center [625, 310] width 36 height 15
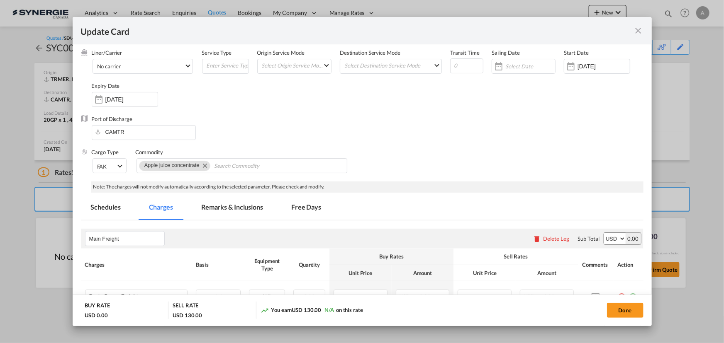
type input "09 Oct 2025"
type input "30 Oct 2025"
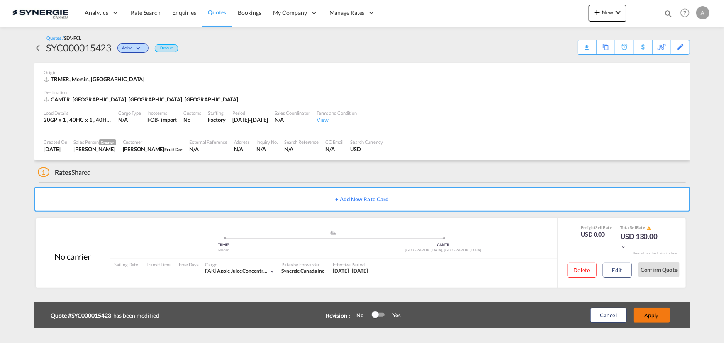
click at [657, 314] on button "Apply" at bounding box center [651, 315] width 36 height 15
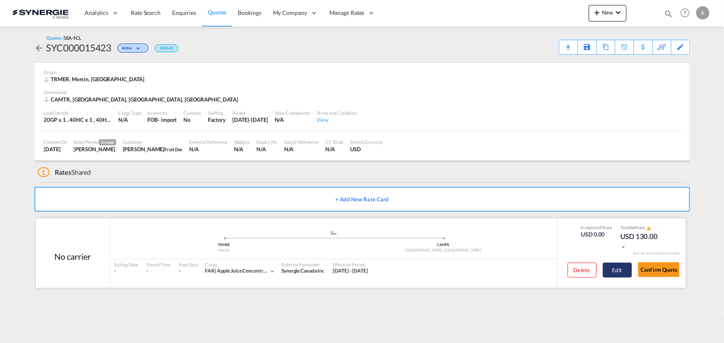
click at [613, 272] on button "Edit" at bounding box center [617, 270] width 29 height 15
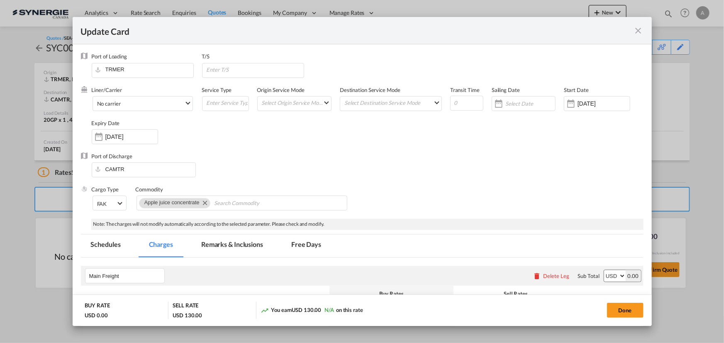
click at [191, 235] on md-tab-item "Remarks & Inclusions" at bounding box center [232, 246] width 82 height 23
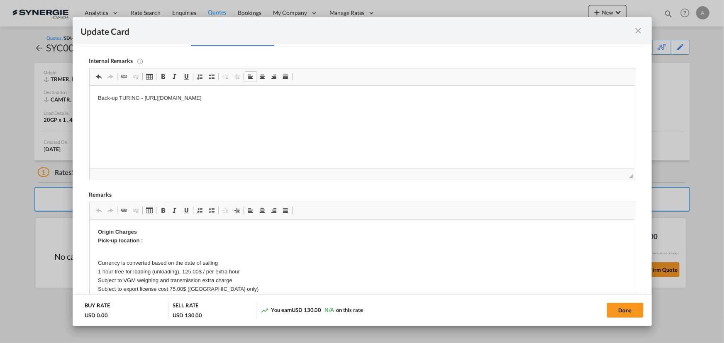
scroll to position [224, 0]
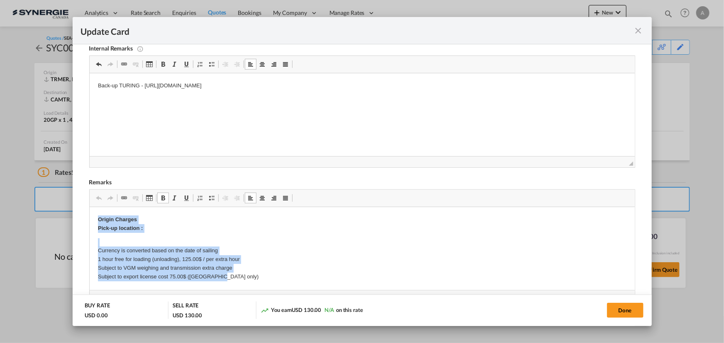
drag, startPoint x: 98, startPoint y: 220, endPoint x: 243, endPoint y: 275, distance: 155.3
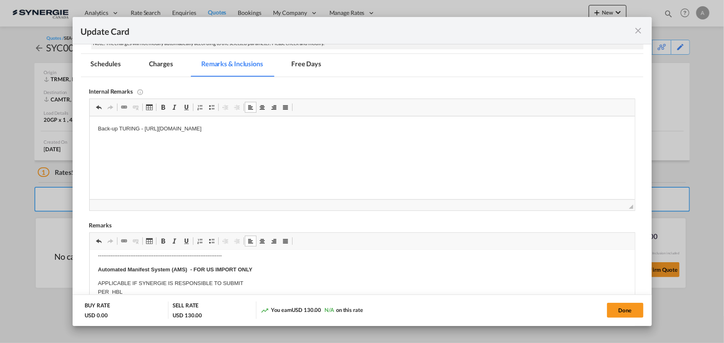
scroll to position [149, 0]
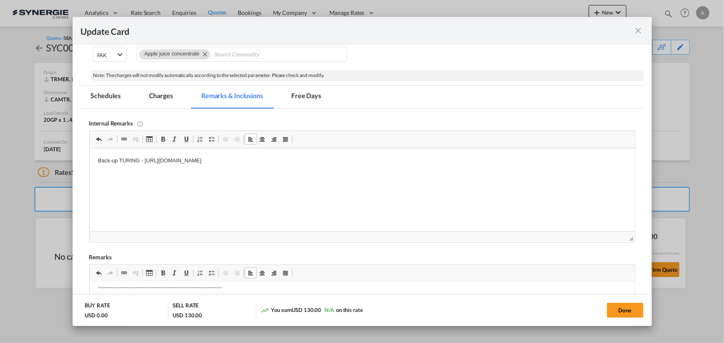
click at [150, 96] on md-tab-item "Charges" at bounding box center [161, 97] width 44 height 23
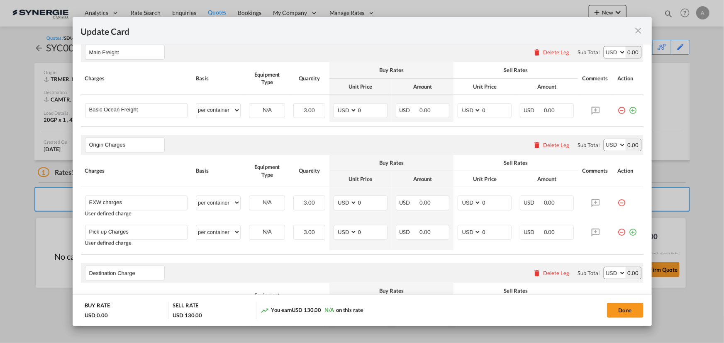
scroll to position [187, 0]
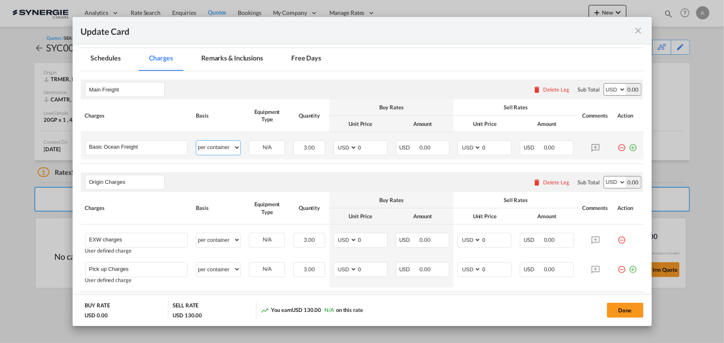
click at [221, 151] on select "per equipment per container per B/L per shipping bill per shipment % on freight…" at bounding box center [218, 147] width 44 height 13
select select "per equipment"
click at [196, 141] on select "per equipment per container per B/L per shipping bill per shipment % on freight…" at bounding box center [218, 147] width 44 height 13
click at [268, 150] on select "20GP 40HC 40HR" at bounding box center [266, 147] width 35 height 11
select select "20GP"
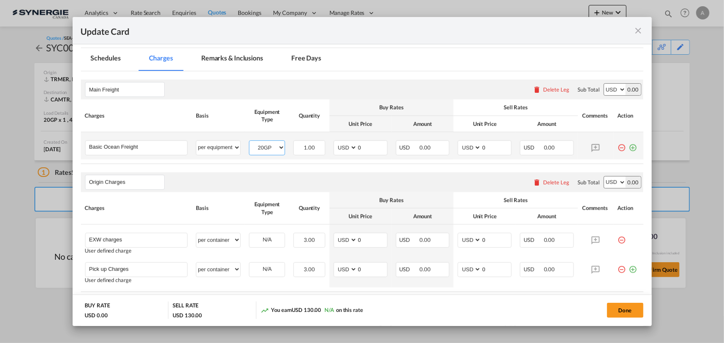
click at [249, 142] on select "20GP 40HC 40HR" at bounding box center [266, 147] width 35 height 11
click at [629, 148] on md-icon "icon-plus-circle-outline green-400-fg" at bounding box center [633, 145] width 8 height 8
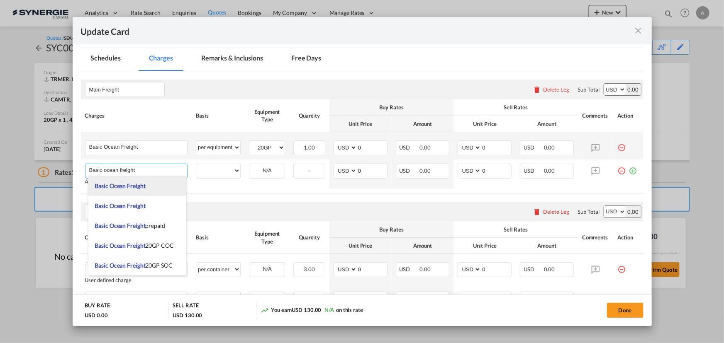
click at [135, 186] on span "Basic Ocean Freight" at bounding box center [120, 185] width 51 height 7
type input "Basic Ocean Freight"
select select "per equipment"
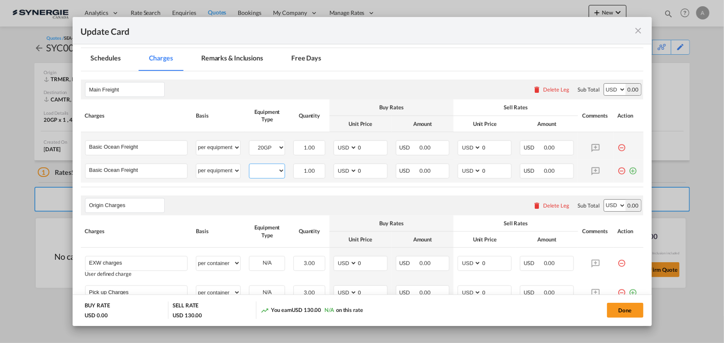
click at [259, 174] on select "20GP 40HC 40HR" at bounding box center [266, 170] width 35 height 11
select select "40HC"
click at [249, 165] on select "20GP 40HC 40HR" at bounding box center [266, 170] width 35 height 11
click at [629, 171] on md-icon "icon-plus-circle-outline green-400-fg" at bounding box center [633, 168] width 8 height 8
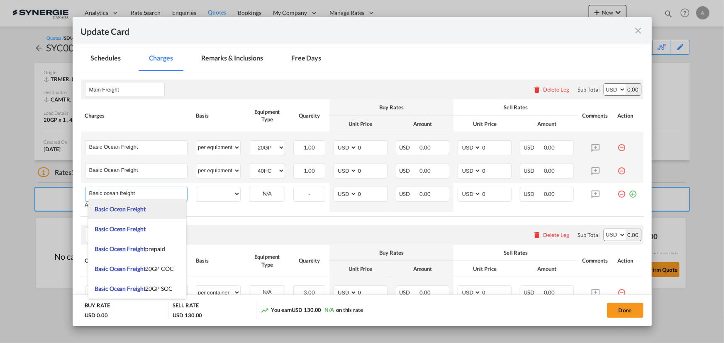
click at [124, 212] on span "Basic Ocean Freight" at bounding box center [120, 209] width 51 height 7
type input "Basic Ocean Freight"
select select "per equipment"
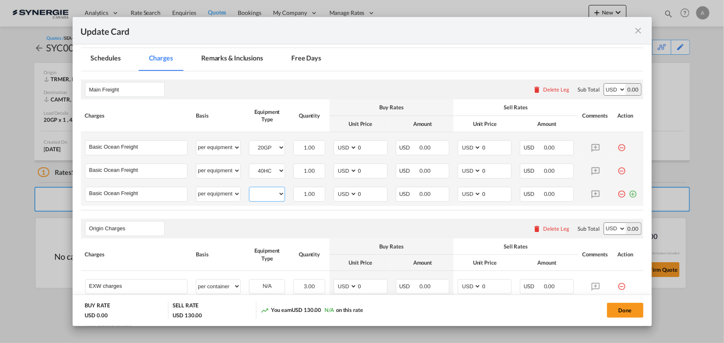
click at [256, 197] on select "20GP 40HC 40HR" at bounding box center [266, 194] width 35 height 11
select select "40HR"
click at [249, 189] on select "20GP 40HC 40HR" at bounding box center [266, 194] width 35 height 11
drag, startPoint x: 358, startPoint y: 147, endPoint x: 296, endPoint y: 149, distance: 61.8
click at [299, 149] on tr "Basic Ocean Freight Please Enter User Defined Charges Cannot Be Published per e…" at bounding box center [362, 145] width 562 height 27
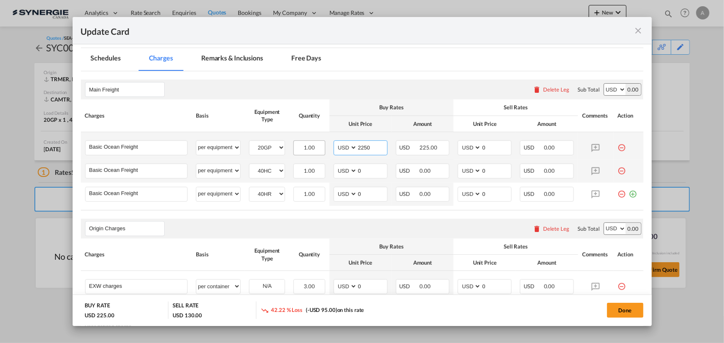
type input "2250"
type input "2400"
drag, startPoint x: 365, startPoint y: 168, endPoint x: 332, endPoint y: 170, distance: 32.8
click at [333, 170] on md-input-container "AED AFN ALL AMD ANG AOA ARS AUD AWG AZN BAM BBD BDT BGN BHD BIF BMD BND BOB BRL…" at bounding box center [360, 171] width 54 height 15
type input "2175"
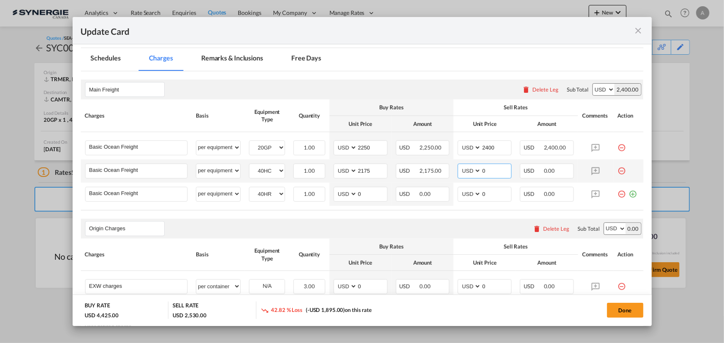
click at [484, 167] on input "0" at bounding box center [496, 170] width 30 height 12
type input "2325"
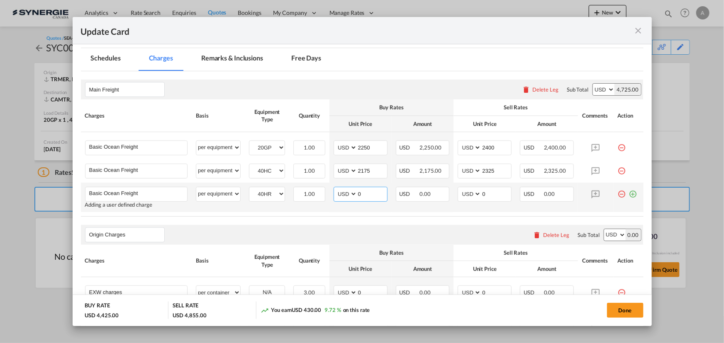
drag, startPoint x: 363, startPoint y: 195, endPoint x: 350, endPoint y: 196, distance: 13.0
click at [350, 196] on md-input-container "AED AFN ALL AMD ANG AOA ARS AUD AWG AZN BAM BBD BDT BGN BHD BIF BMD BND BOB BRL…" at bounding box center [360, 194] width 54 height 15
type input "4335"
type input "4500"
select select "per container"
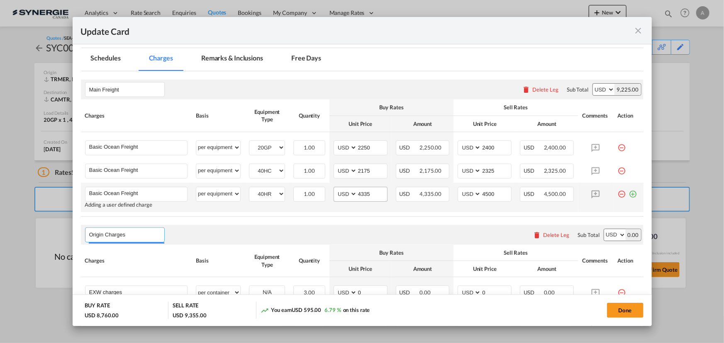
select select "per container"
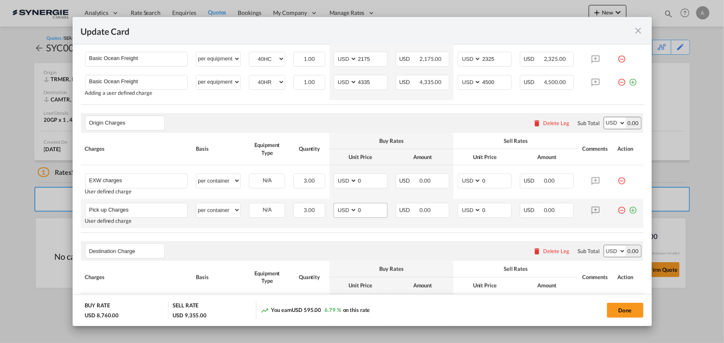
scroll to position [299, 0]
click at [545, 121] on div "Delete Leg" at bounding box center [556, 122] width 26 height 7
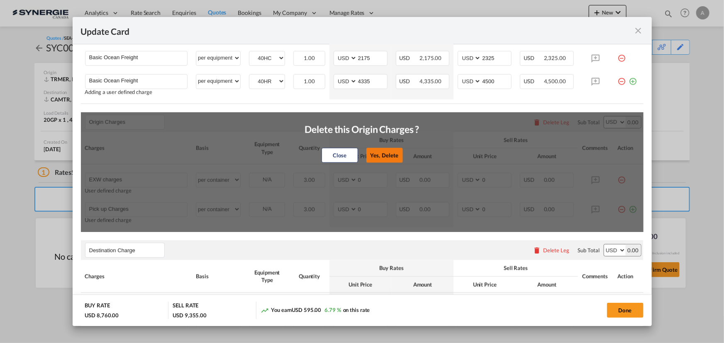
click at [379, 153] on button "Yes, Delete" at bounding box center [384, 155] width 36 height 15
type input "Destination Charge"
type input "Port Fees"
type input "Drayage"
type input "Doc and Handling fees"
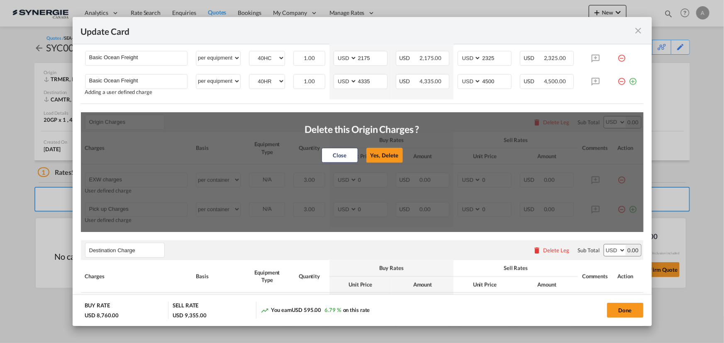
type input "E-manifest"
select select "per B/L"
type input "35"
type input "Doc fee"
select select "per B/L"
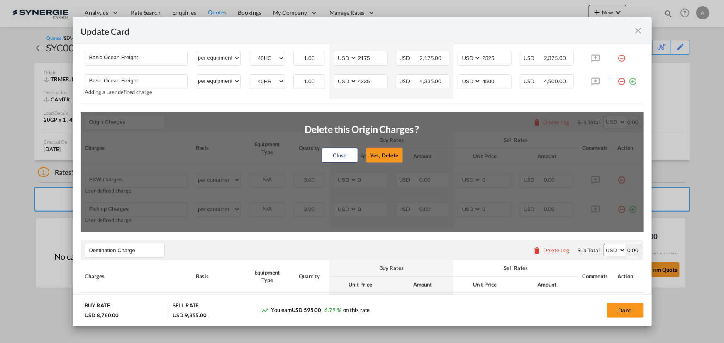
type input "30"
type input "Handling fee"
select select "per B/L"
type input "65"
type input "Cargo Coverage"
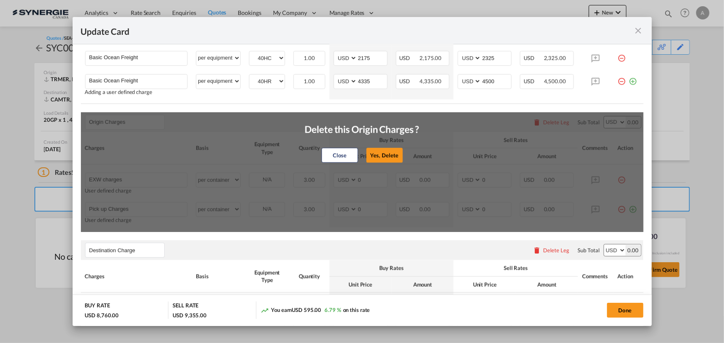
type input "Cargo Coverage - Rate to be confirmed depending on commodity and value Min 50 U…"
select select "per shipment"
type input "0"
select select "per container"
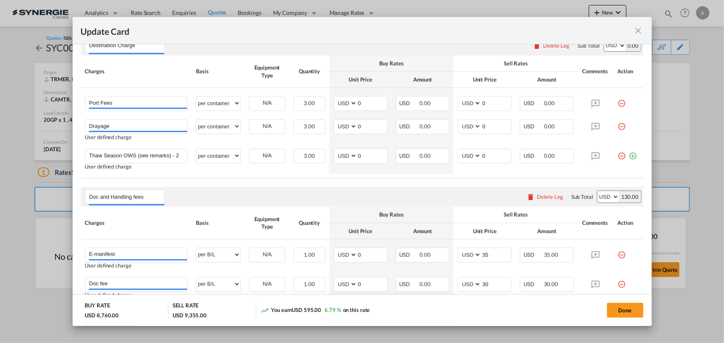
scroll to position [337, 0]
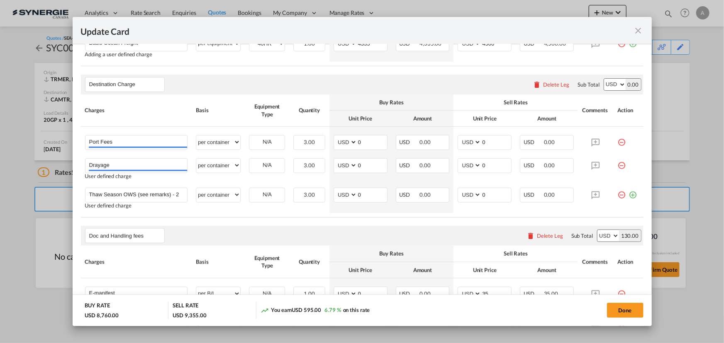
click at [546, 83] on div "Delete Leg" at bounding box center [556, 84] width 26 height 7
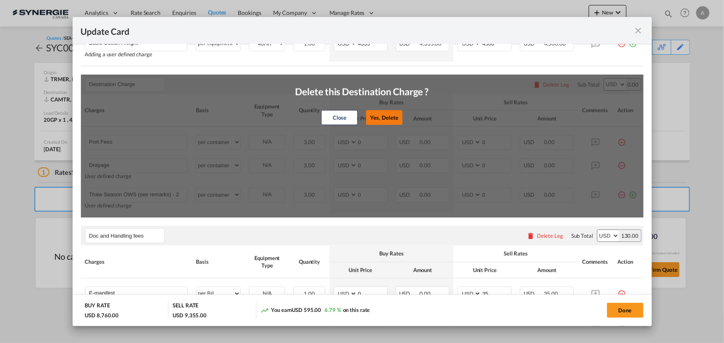
click at [377, 123] on button "Yes, Delete" at bounding box center [384, 117] width 36 height 15
type input "Doc and Handling fees"
type input "E-manifest"
select select "per B/L"
type input "35"
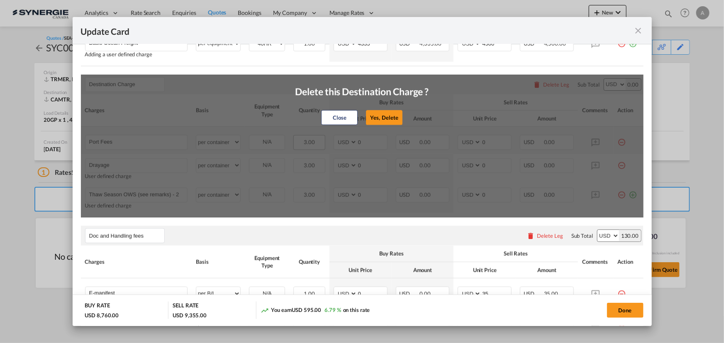
type input "Doc fee"
select select "per B/L"
type input "30"
type input "Cargo Coverage"
type input "Cargo Coverage - Rate to be confirmed depending on commodity and value Min 50 U…"
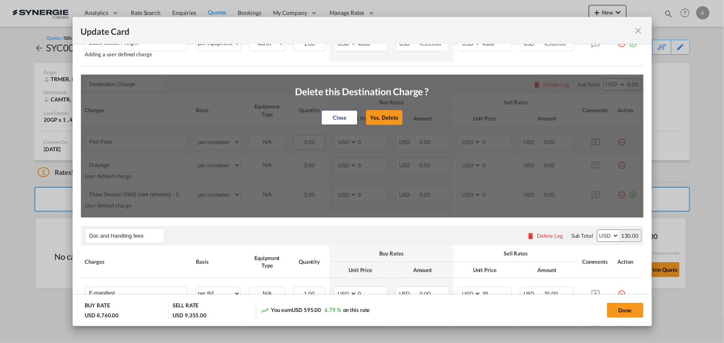
select select "per shipment"
type input "0"
type input "Handling fee"
select select "per B/L"
type input "65"
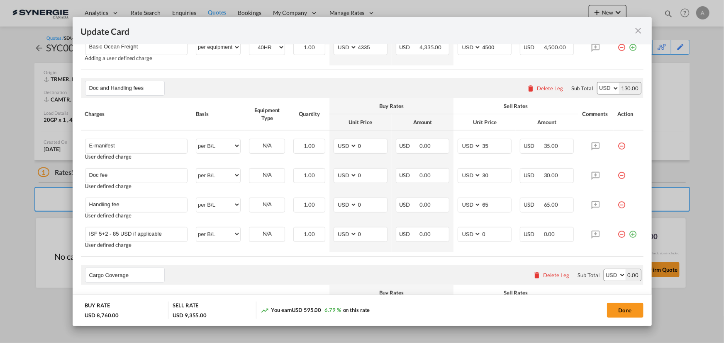
scroll to position [333, 0]
click at [631, 310] on button "Done" at bounding box center [625, 310] width 36 height 15
type input "09 Oct 2025"
type input "30 Oct 2025"
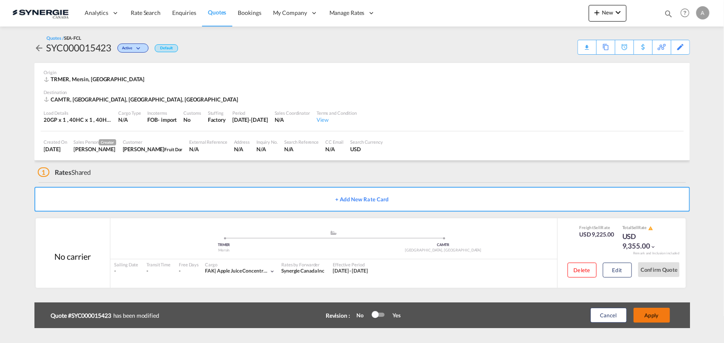
click at [652, 313] on button "Apply" at bounding box center [651, 315] width 36 height 15
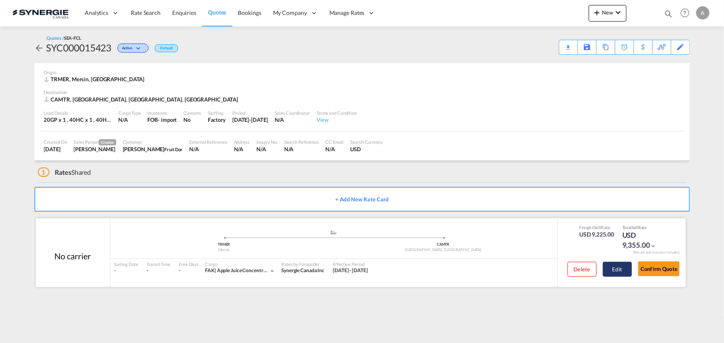
click at [618, 266] on button "Edit" at bounding box center [617, 269] width 29 height 15
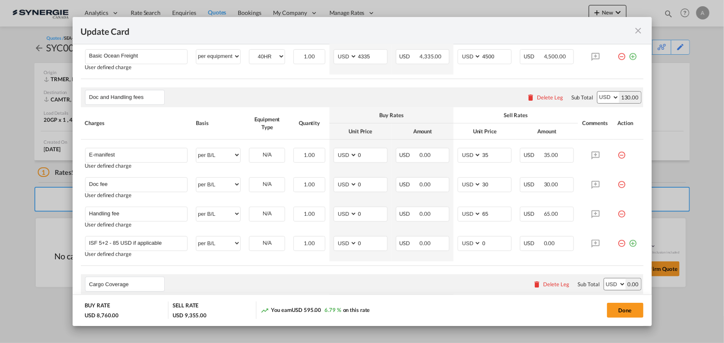
scroll to position [339, 0]
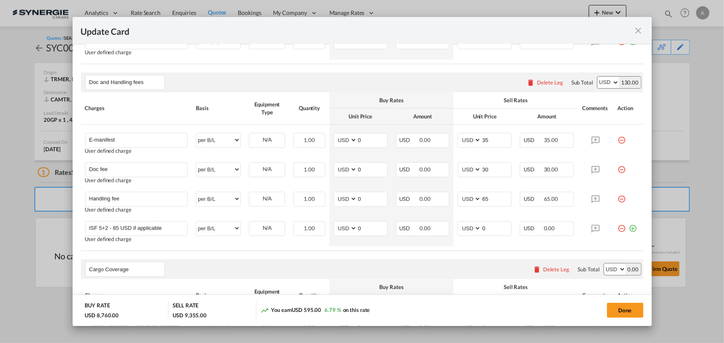
click at [636, 30] on md-icon "icon-close fg-AAA8AD m-0 pointer" at bounding box center [638, 31] width 10 height 10
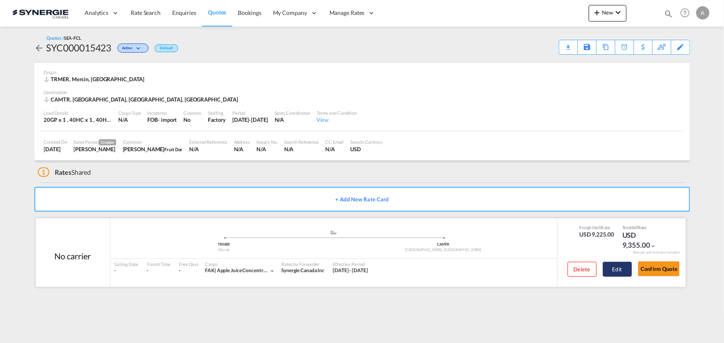
click at [626, 267] on button "Edit" at bounding box center [617, 269] width 29 height 15
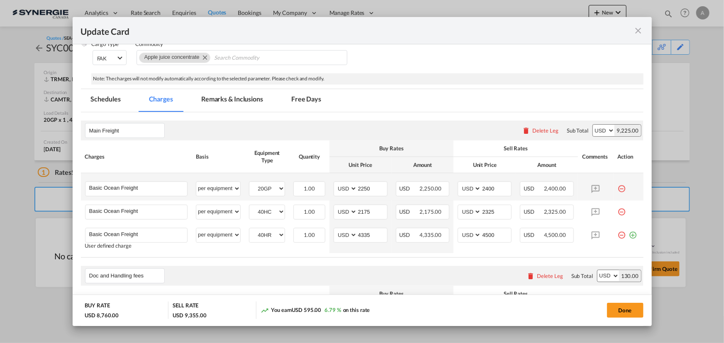
scroll to position [151, 0]
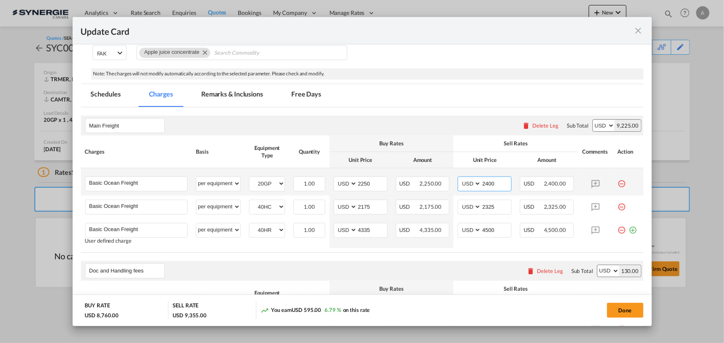
drag, startPoint x: 493, startPoint y: 186, endPoint x: 449, endPoint y: 183, distance: 44.1
click at [457, 185] on md-input-container "AED AFN ALL AMD ANG AOA ARS AUD AWG AZN BAM BBD BDT BGN BHD BIF BMD BND BOB BRL…" at bounding box center [484, 184] width 54 height 15
type input "2450"
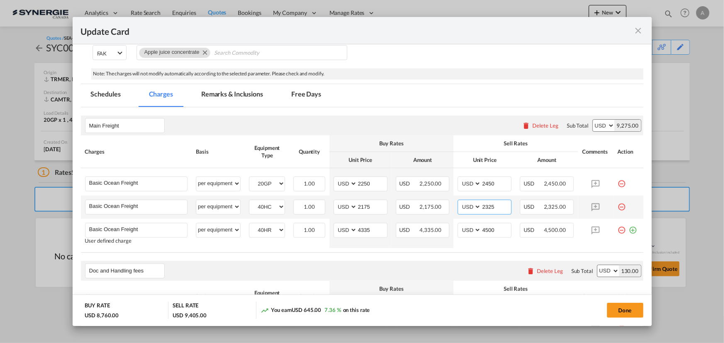
click at [484, 207] on input "2325" at bounding box center [496, 206] width 30 height 12
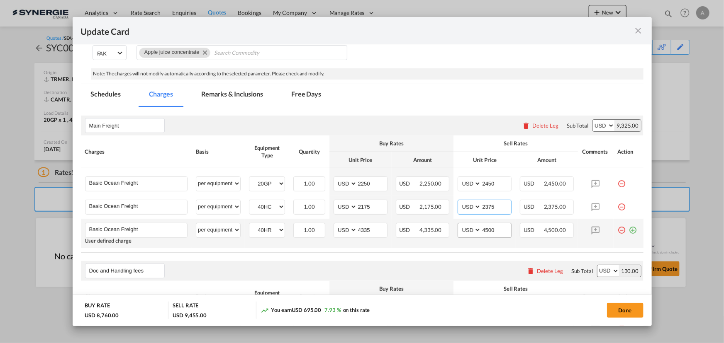
type input "2375"
click at [485, 230] on input "4500" at bounding box center [496, 230] width 30 height 12
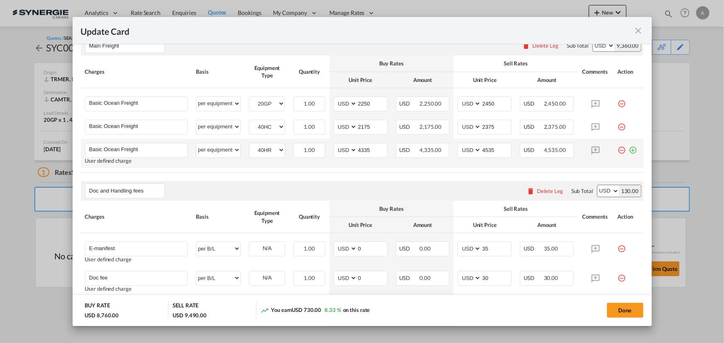
scroll to position [220, 0]
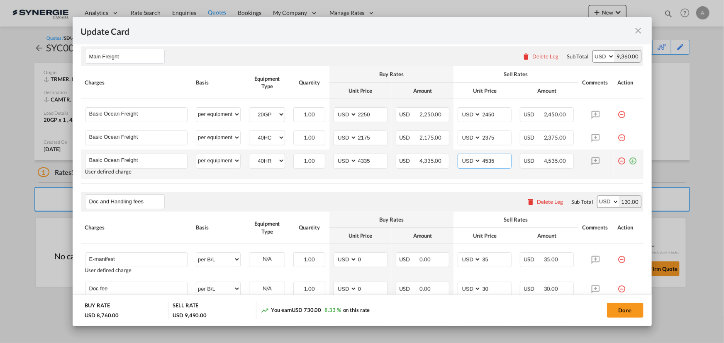
drag, startPoint x: 500, startPoint y: 161, endPoint x: 447, endPoint y: 153, distance: 53.3
click at [449, 153] on tr "Basic Ocean Freight Please Enter User Defined Charges Cannot Be Published User …" at bounding box center [362, 164] width 562 height 29
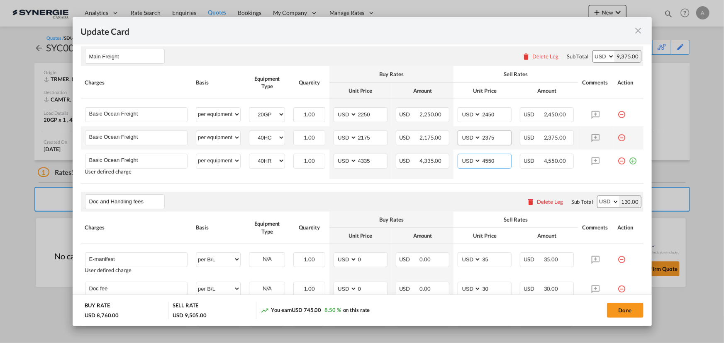
type input "4550"
drag, startPoint x: 486, startPoint y: 137, endPoint x: 411, endPoint y: 129, distance: 75.5
click at [414, 130] on tr "Basic Ocean Freight Please Enter User Defined Charges Cannot Be Published per e…" at bounding box center [362, 137] width 562 height 23
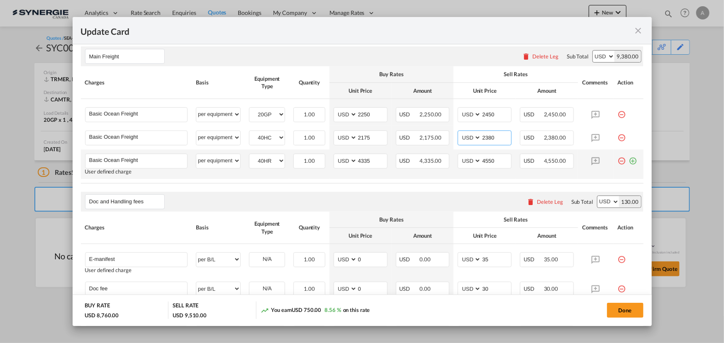
type input "2380"
click at [474, 178] on td "AED AFN ALL AMD ANG AOA ARS AUD AWG AZN BAM BBD BDT BGN BHD BIF BMD BND BOB BRL…" at bounding box center [484, 164] width 62 height 29
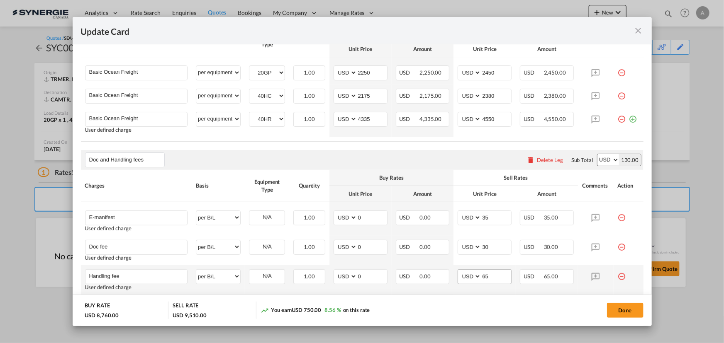
scroll to position [257, 0]
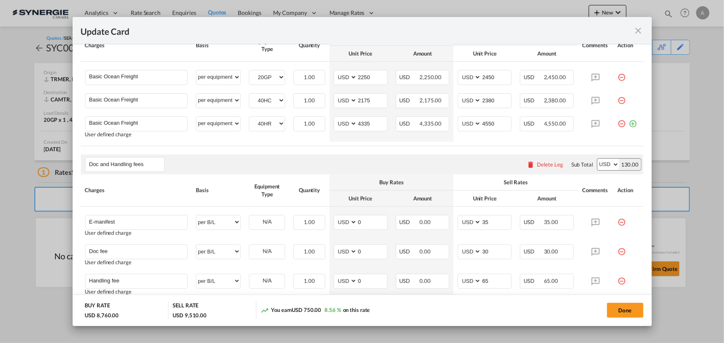
drag, startPoint x: 622, startPoint y: 311, endPoint x: 630, endPoint y: 307, distance: 8.9
click at [622, 311] on button "Done" at bounding box center [625, 310] width 36 height 15
type input "09 Oct 2025"
type input "30 Oct 2025"
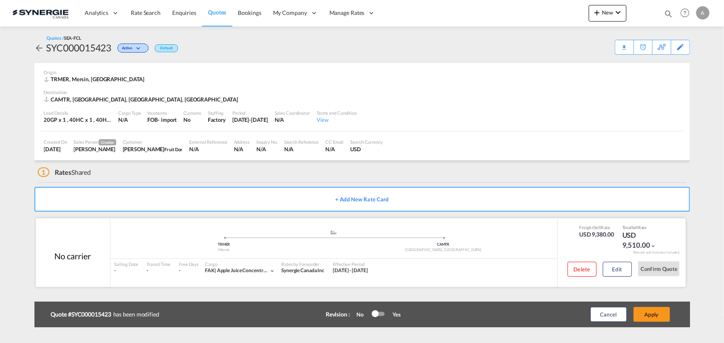
click at [612, 261] on div "Delete Edit" at bounding box center [596, 272] width 71 height 22
click at [614, 267] on button "Edit" at bounding box center [617, 269] width 29 height 15
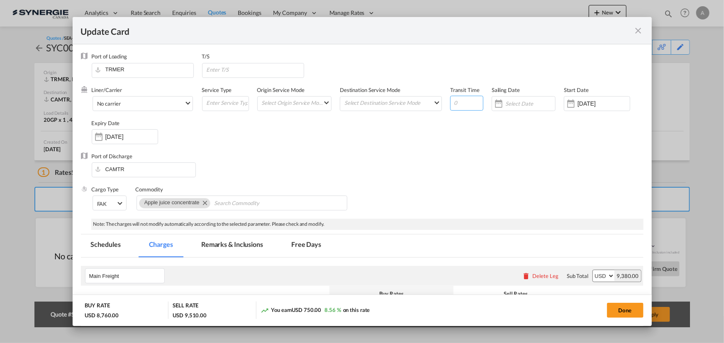
click at [450, 101] on input "Update Card Port ..." at bounding box center [466, 103] width 33 height 15
type input "32"
click at [229, 70] on input "Update Card Port ..." at bounding box center [255, 69] width 98 height 12
type input "P"
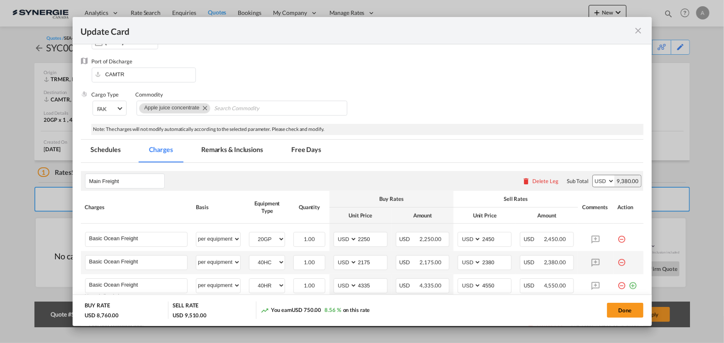
scroll to position [113, 0]
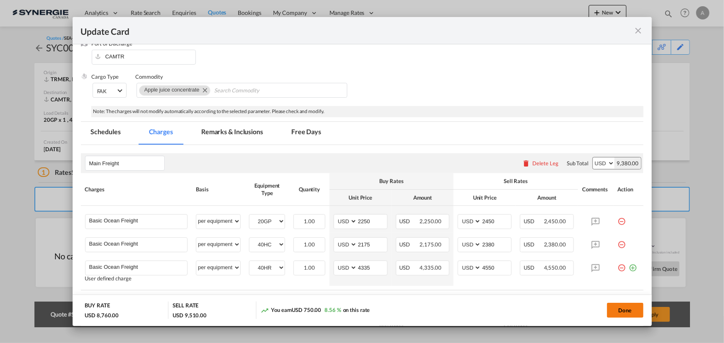
type input "GIOIA TAURO"
click at [622, 310] on button "Done" at bounding box center [625, 310] width 36 height 15
type input "09 Oct 2025"
type input "30 Oct 2025"
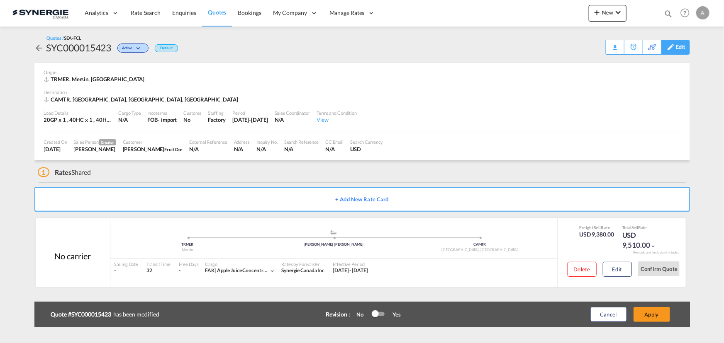
click at [682, 49] on div "Edit" at bounding box center [681, 47] width 10 height 14
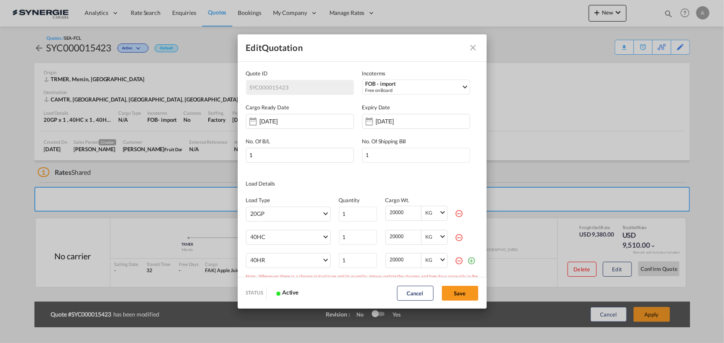
scroll to position [0, 0]
click at [455, 262] on md-icon "icon-minus-circle-outline red-400-fg" at bounding box center [459, 261] width 8 height 8
click at [455, 290] on button "Save" at bounding box center [460, 293] width 36 height 15
type input "09 Oct 2025"
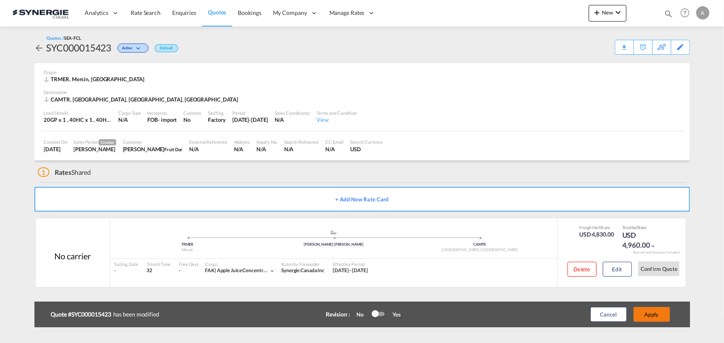
click at [652, 315] on button "Apply" at bounding box center [651, 314] width 36 height 15
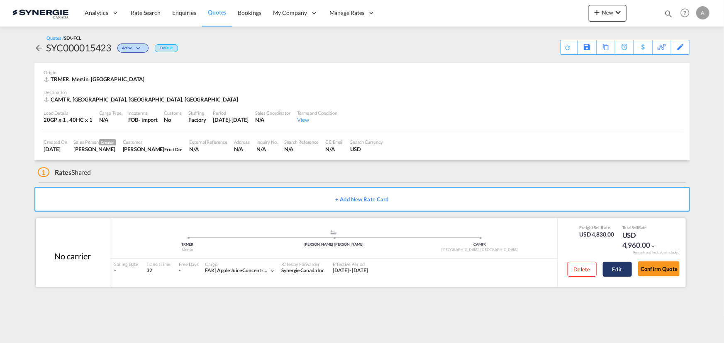
click at [605, 268] on button "Edit" at bounding box center [617, 269] width 29 height 15
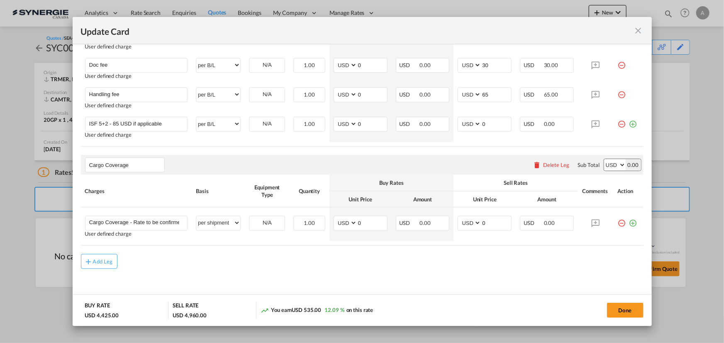
scroll to position [416, 0]
click at [627, 309] on button "Done" at bounding box center [625, 310] width 36 height 15
type input "09 Oct 2025"
type input "30 Oct 2025"
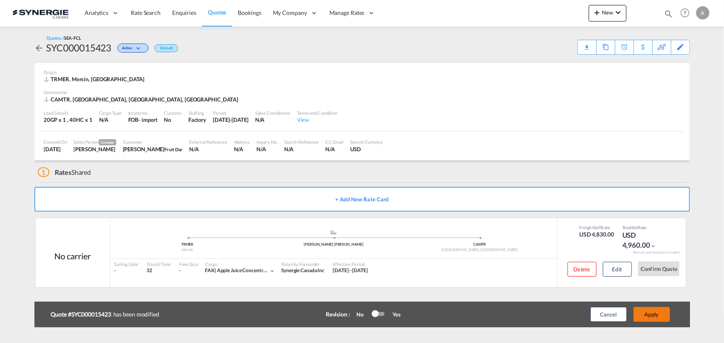
click at [652, 311] on button "Apply" at bounding box center [651, 314] width 36 height 15
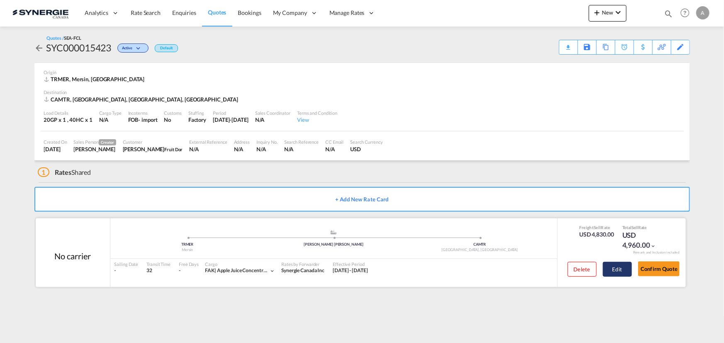
click at [615, 271] on button "Edit" at bounding box center [617, 269] width 29 height 15
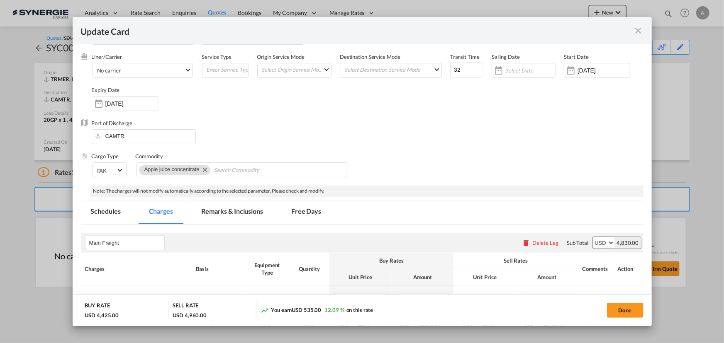
scroll to position [0, 0]
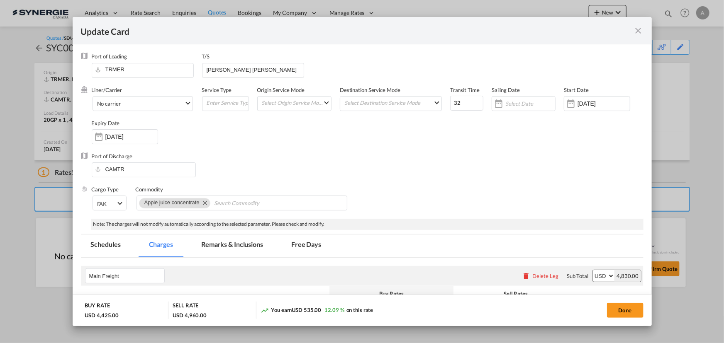
click at [642, 28] on md-icon "icon-close fg-AAA8AD m-0 pointer" at bounding box center [638, 31] width 10 height 10
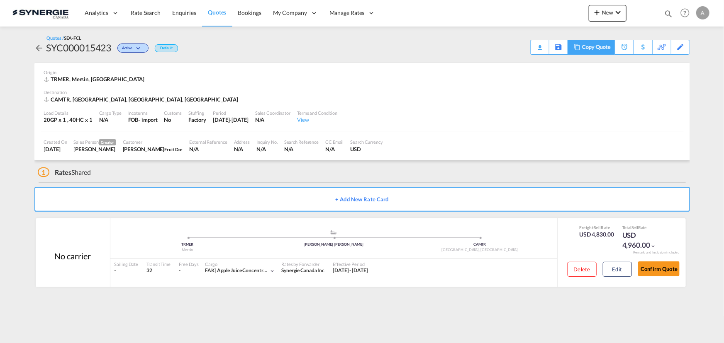
click at [606, 53] on div "Copy Quote" at bounding box center [596, 47] width 28 height 14
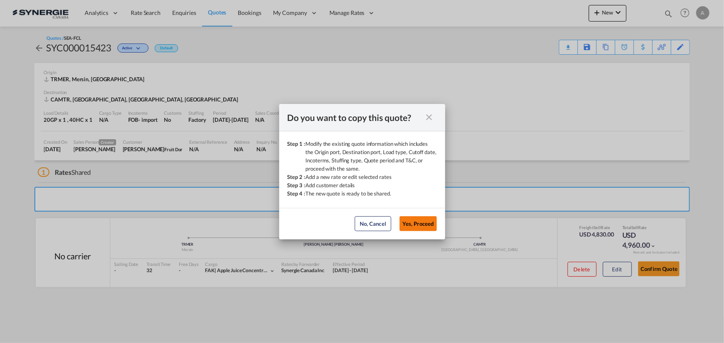
click at [422, 222] on button "Yes, Proceed" at bounding box center [417, 223] width 37 height 15
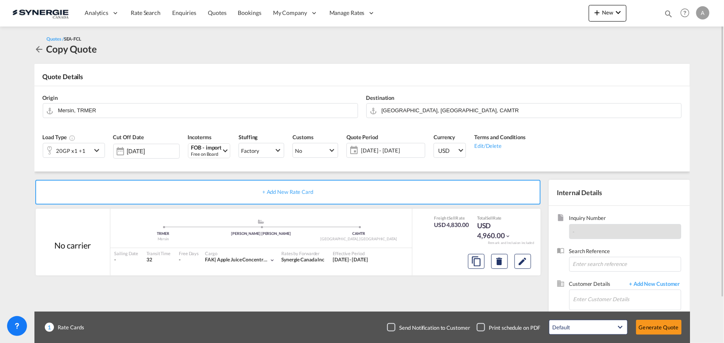
click at [65, 149] on div "20GP x1 +1" at bounding box center [70, 151] width 29 height 12
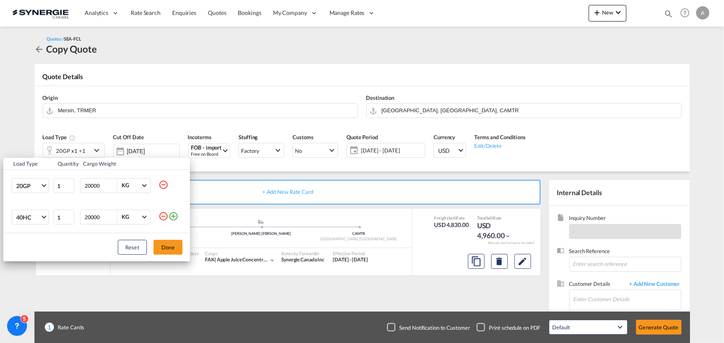
click at [166, 184] on md-icon "icon-minus-circle-outline" at bounding box center [163, 185] width 10 height 10
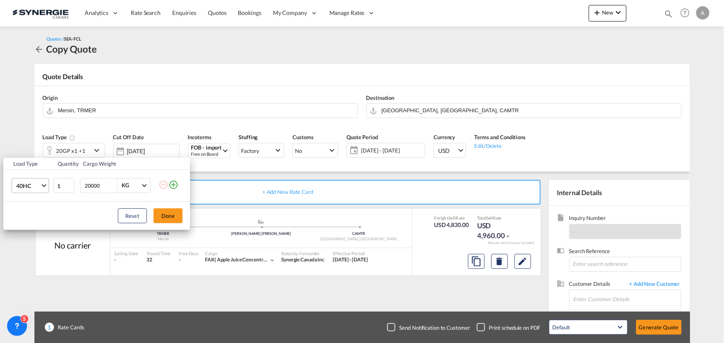
click at [34, 185] on span "40HC" at bounding box center [28, 186] width 24 height 8
click at [29, 227] on div "40HR" at bounding box center [23, 228] width 15 height 8
click at [158, 216] on button "Done" at bounding box center [167, 216] width 29 height 15
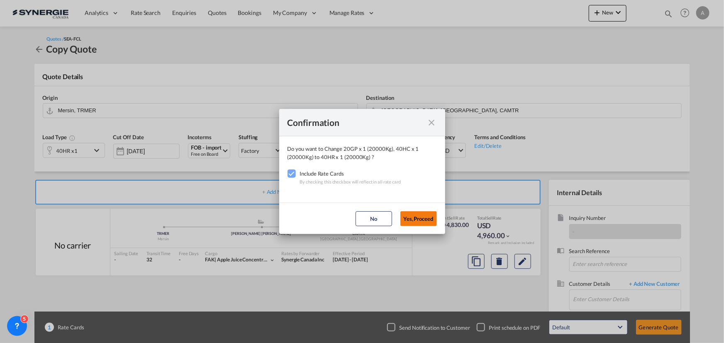
click at [422, 217] on button "Yes,Proceed" at bounding box center [418, 219] width 36 height 15
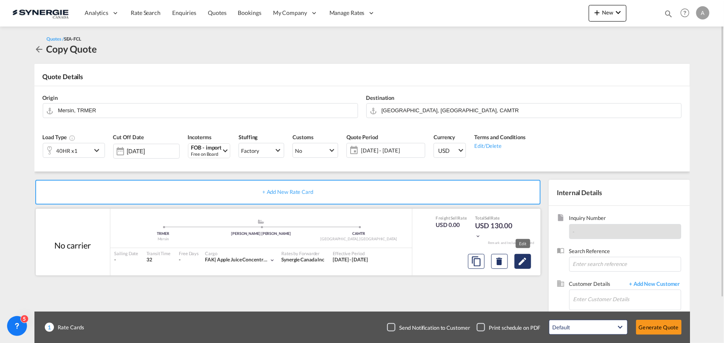
click at [527, 262] on md-icon "Edit" at bounding box center [523, 262] width 10 height 10
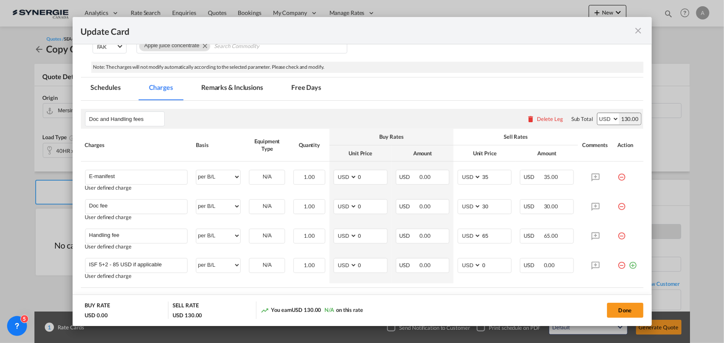
scroll to position [301, 0]
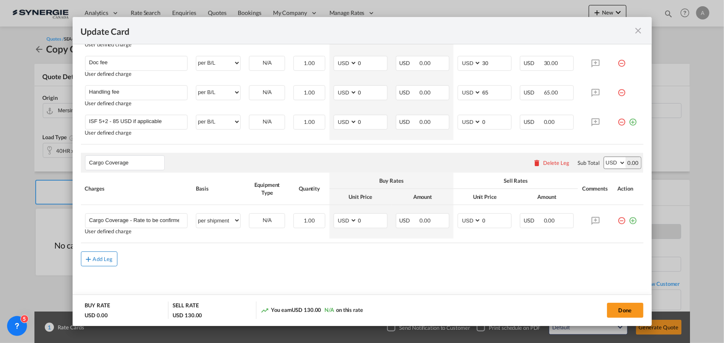
click at [91, 258] on md-icon "icon-plus md-link-fg s20" at bounding box center [89, 259] width 8 height 8
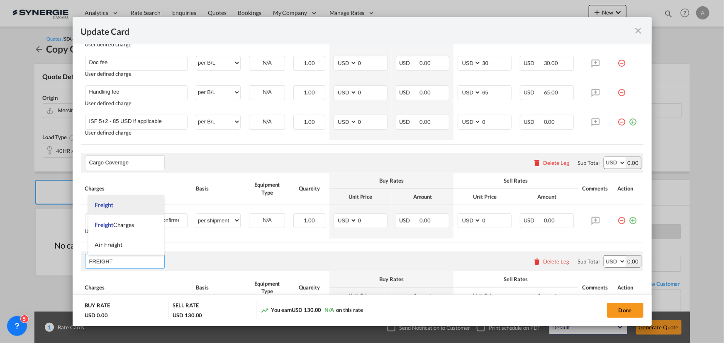
click at [112, 207] on span "Freight" at bounding box center [104, 205] width 18 height 7
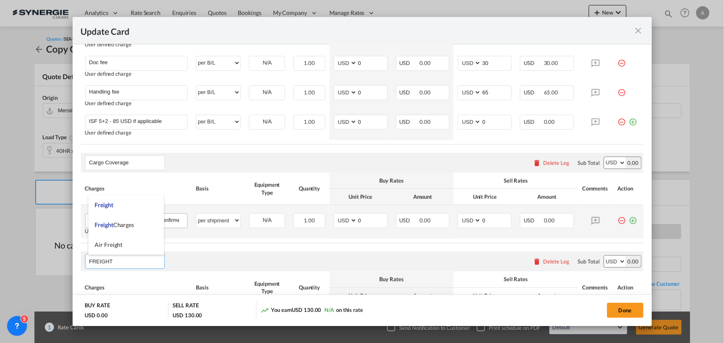
type input "Freight"
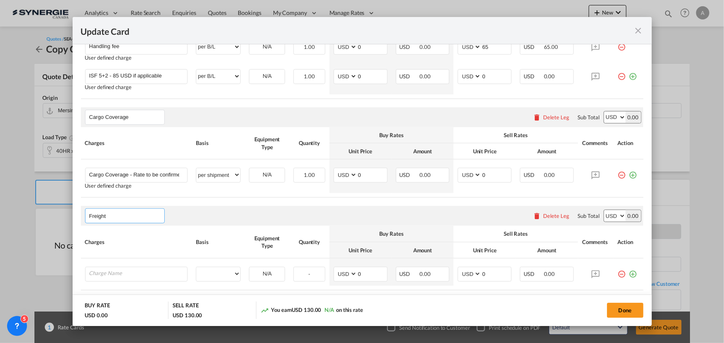
scroll to position [393, 0]
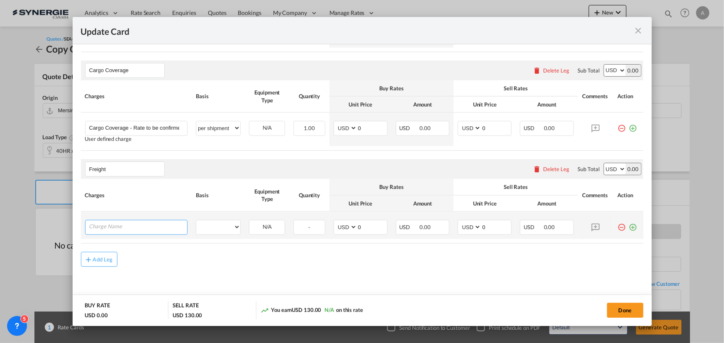
click at [126, 221] on input "Charge Name" at bounding box center [138, 227] width 98 height 12
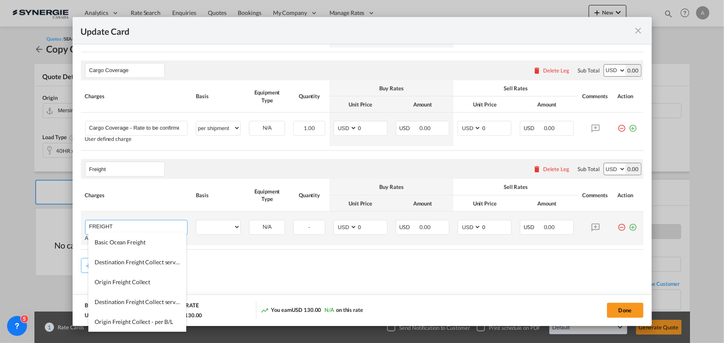
click at [129, 240] on span "Basic Ocean Freight" at bounding box center [120, 242] width 51 height 7
type input "Basic Ocean Freight"
select select "per equipment"
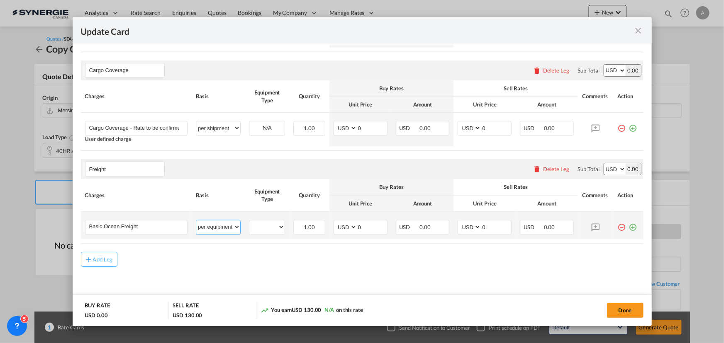
drag, startPoint x: 219, startPoint y: 227, endPoint x: 243, endPoint y: 226, distance: 23.7
click at [219, 227] on select "per equipment per container per B/L per shipping bill per shipment % on freight…" at bounding box center [218, 227] width 44 height 13
click at [268, 225] on select "40HR" at bounding box center [266, 227] width 35 height 11
select select "40HR"
click at [249, 222] on select "40HR" at bounding box center [266, 227] width 35 height 11
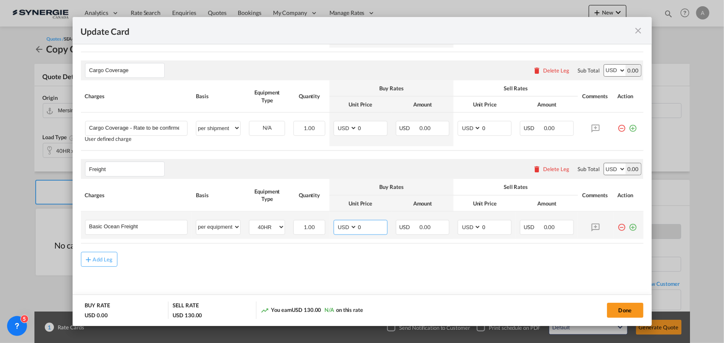
drag, startPoint x: 359, startPoint y: 229, endPoint x: 326, endPoint y: 226, distance: 32.9
click at [329, 227] on td "AED AFN ALL AMD ANG AOA ARS AUD AWG AZN BAM BBD BDT BGN BHD BIF BMD BND BOB BRL…" at bounding box center [360, 225] width 62 height 27
type input "4335"
drag, startPoint x: 485, startPoint y: 230, endPoint x: 449, endPoint y: 228, distance: 36.1
click at [457, 229] on md-input-container "AED AFN ALL AMD ANG AOA ARS AUD AWG AZN BAM BBD BDT BGN BHD BIF BMD BND BOB BRL…" at bounding box center [484, 227] width 54 height 15
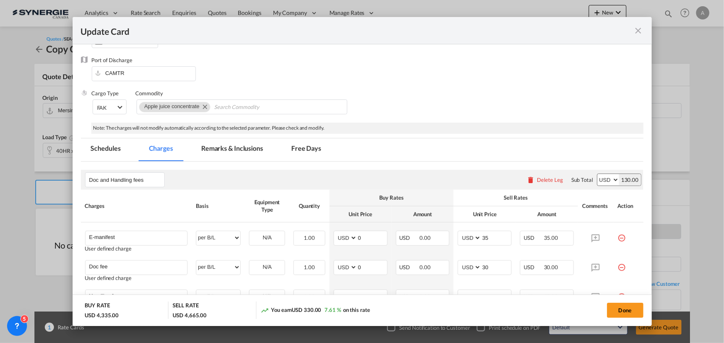
scroll to position [91, 0]
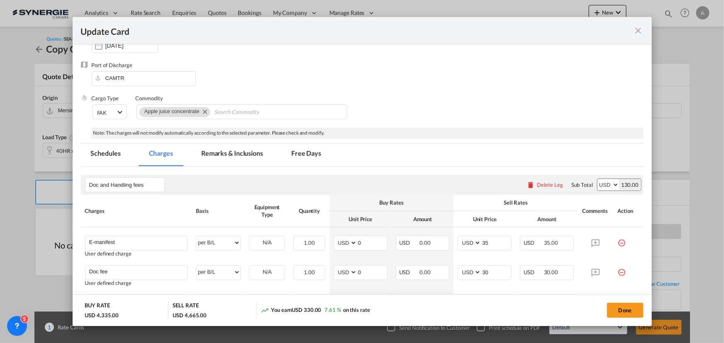
type input "4535"
click at [236, 149] on md-tab-item "Remarks & Inclusions" at bounding box center [232, 155] width 82 height 23
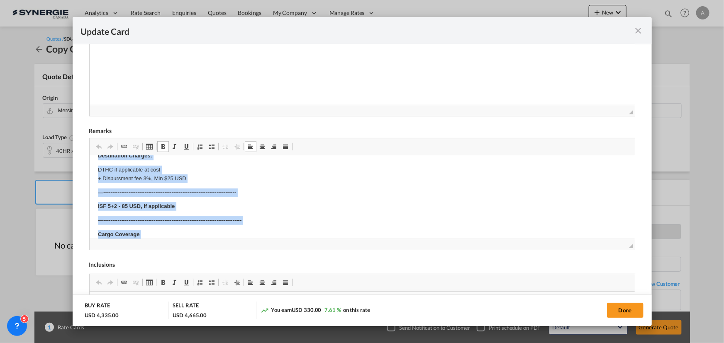
scroll to position [451, 0]
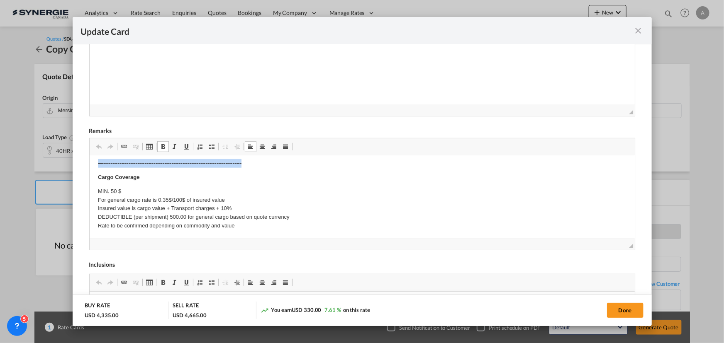
drag, startPoint x: 96, startPoint y: 185, endPoint x: 457, endPoint y: 163, distance: 361.9
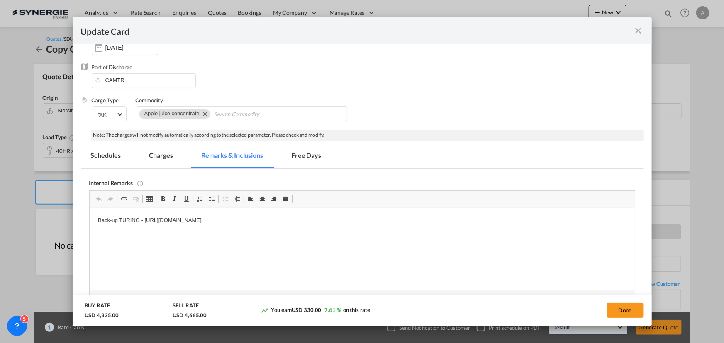
scroll to position [87, 0]
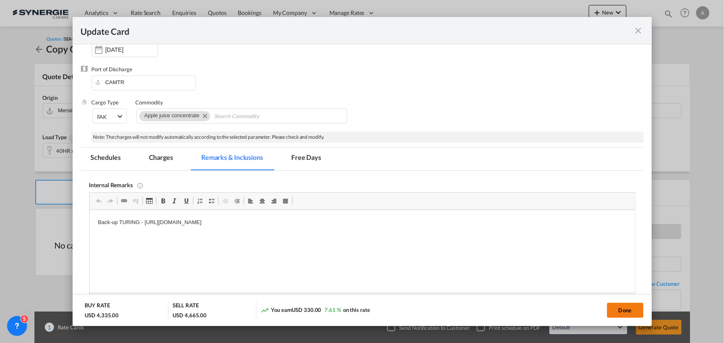
click at [621, 304] on button "Done" at bounding box center [625, 310] width 36 height 15
type input "09 Oct 2025"
type input "30 Oct 2025"
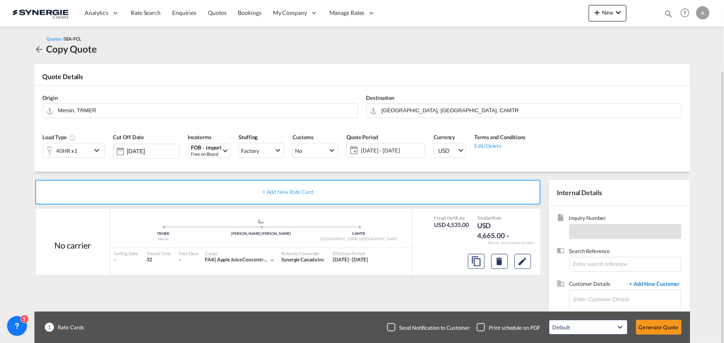
scroll to position [37, 0]
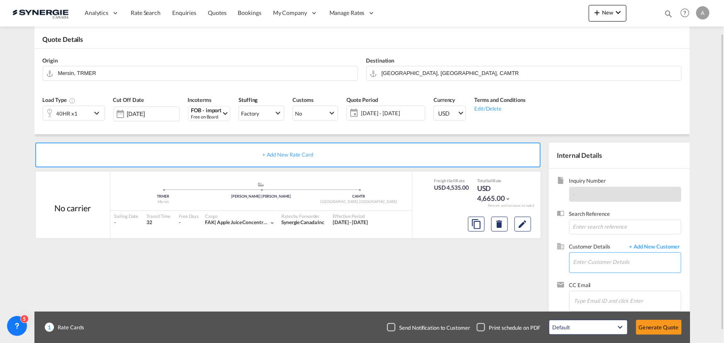
click at [598, 263] on input "Enter Customer Details" at bounding box center [626, 262] width 107 height 19
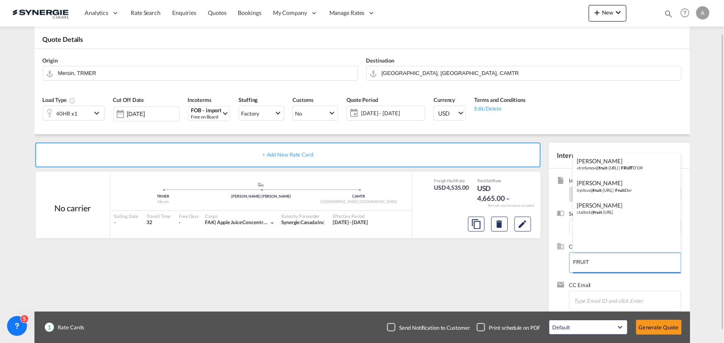
click at [602, 263] on body "Analytics Reports Dashboard Rate Search Enquiries Quotes Bookings" at bounding box center [362, 171] width 724 height 343
click at [616, 182] on div "Lois-Rose Pibus lrpibus@ fruit -dor.ca | Fruit Dor" at bounding box center [627, 186] width 108 height 22
type input "Fruit Dor, Lois-Rose Pibus, lrpibus@fruit-dor.ca"
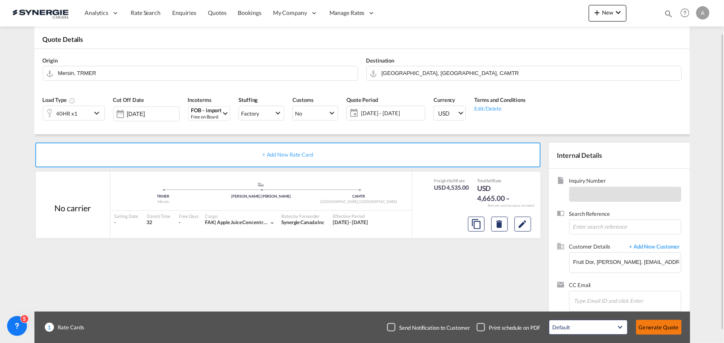
click at [659, 328] on button "Generate Quote" at bounding box center [659, 327] width 46 height 15
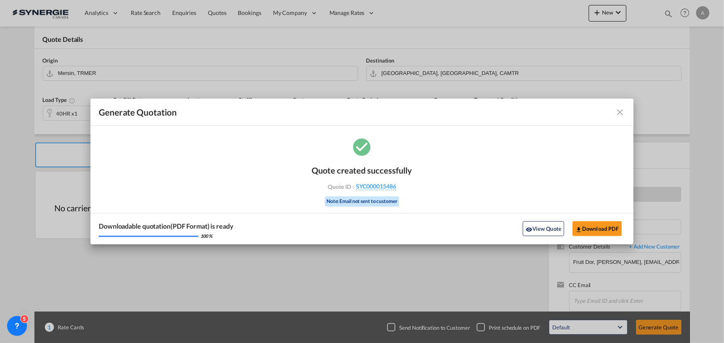
click at [532, 234] on button "View Quote" at bounding box center [543, 228] width 41 height 15
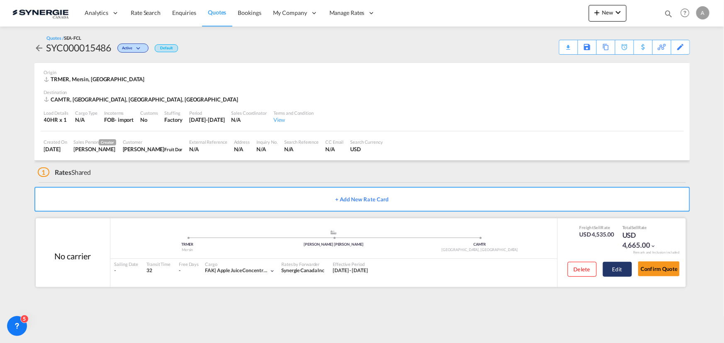
click at [628, 266] on button "Edit" at bounding box center [617, 269] width 29 height 15
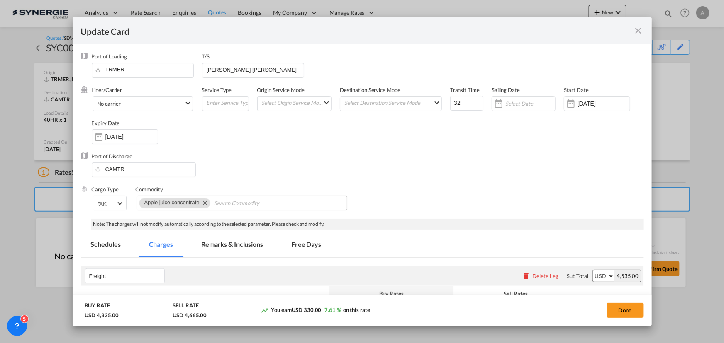
click at [236, 239] on md-tab-item "Remarks & Inclusions" at bounding box center [232, 246] width 82 height 23
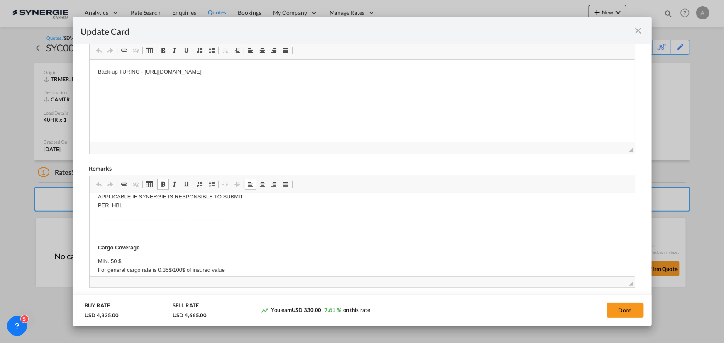
scroll to position [113, 0]
click at [118, 218] on body "—--------------------------------------------------------------- E Manifest (AC…" at bounding box center [361, 191] width 528 height 204
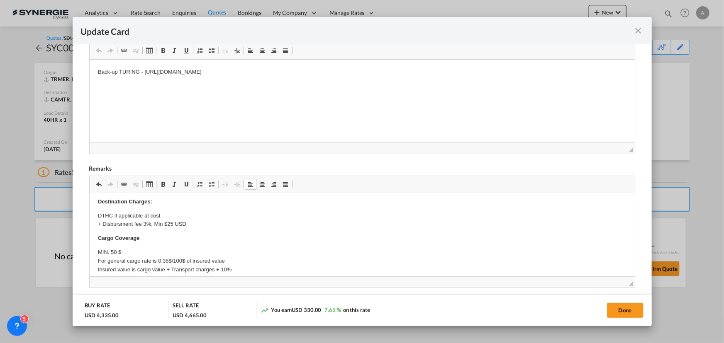
scroll to position [160, 0]
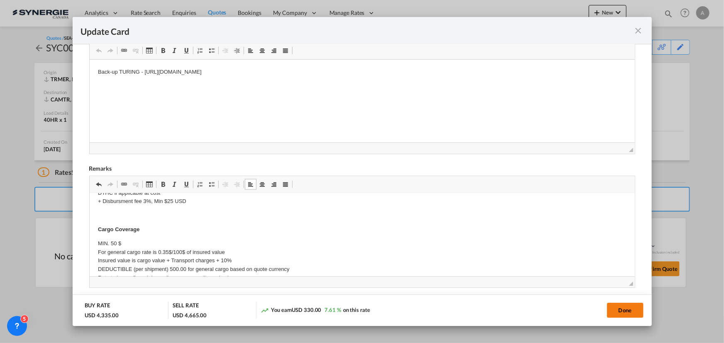
click at [626, 309] on button "Done" at bounding box center [625, 310] width 36 height 15
type input "09 Oct 2025"
type input "30 Oct 2025"
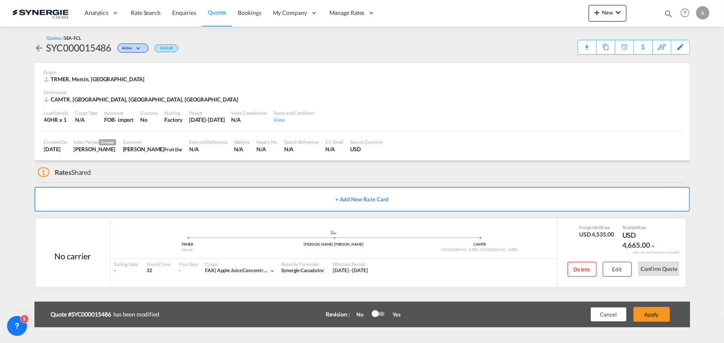
scroll to position [124, 0]
click at [652, 314] on button "Apply" at bounding box center [651, 314] width 36 height 15
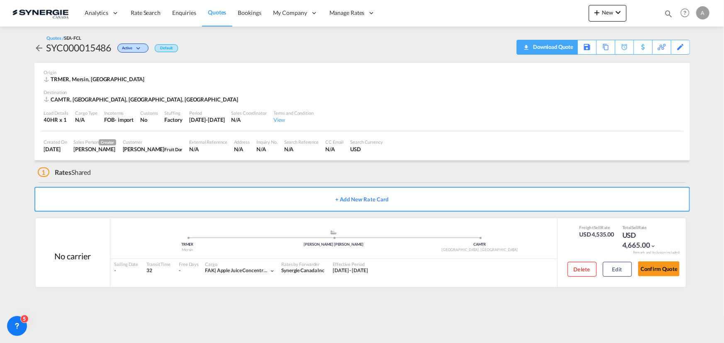
click at [567, 44] on div "Download Quote" at bounding box center [552, 46] width 42 height 13
click at [620, 272] on button "Edit" at bounding box center [617, 269] width 29 height 15
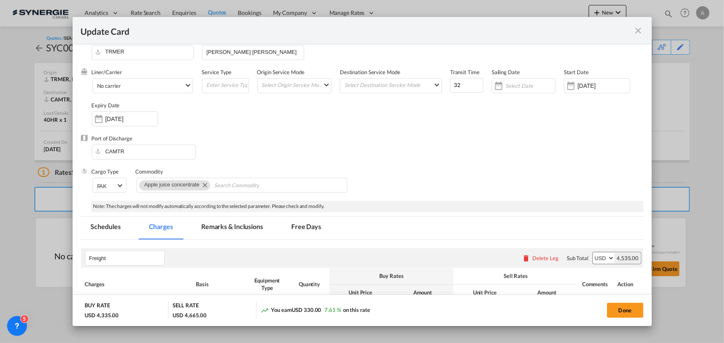
scroll to position [0, 0]
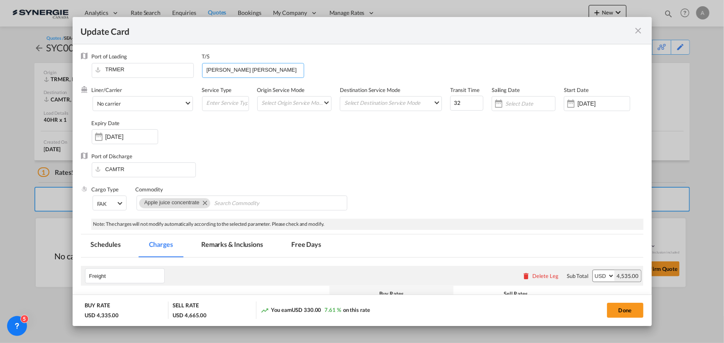
drag, startPoint x: 256, startPoint y: 69, endPoint x: 44, endPoint y: 66, distance: 212.0
click at [46, 67] on div "Update Card Port of Loading TRMER T/S GIOIA TAURO Liner/Carrier No carrier Atla…" at bounding box center [362, 171] width 724 height 343
type input "PORT SAID, TANGER"
click at [459, 132] on div "Liner/Carrier No carrier Atlantic Container Line (ACL) Baker Transport (GB) | D…" at bounding box center [368, 119] width 552 height 66
click at [635, 311] on button "Done" at bounding box center [625, 310] width 36 height 15
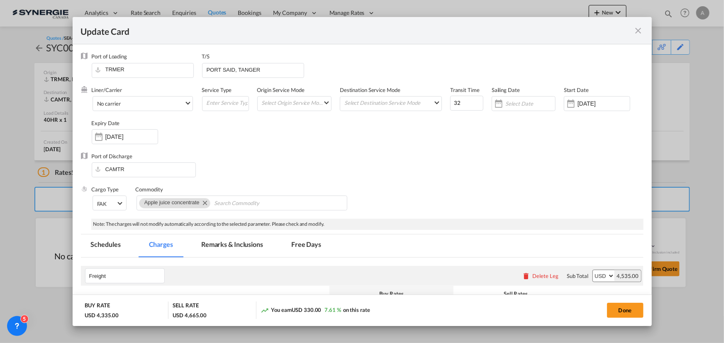
type input "09 Oct 2025"
type input "30 Oct 2025"
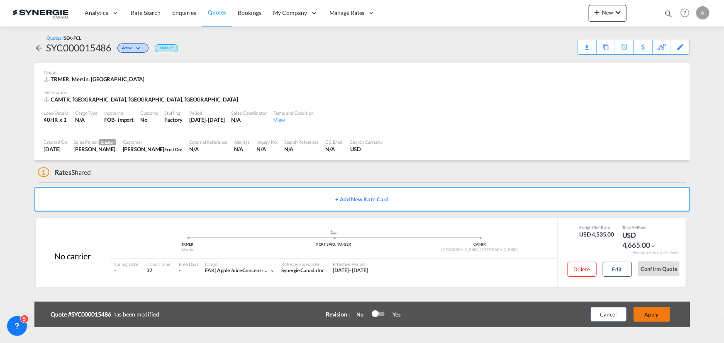
click at [656, 311] on button "Apply" at bounding box center [651, 314] width 36 height 15
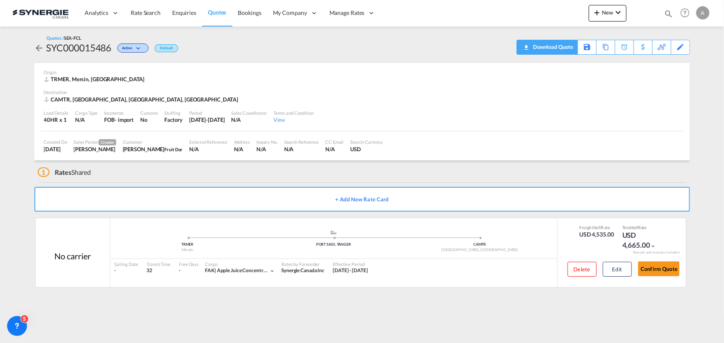
click at [565, 50] on div "Download Quote" at bounding box center [552, 46] width 42 height 13
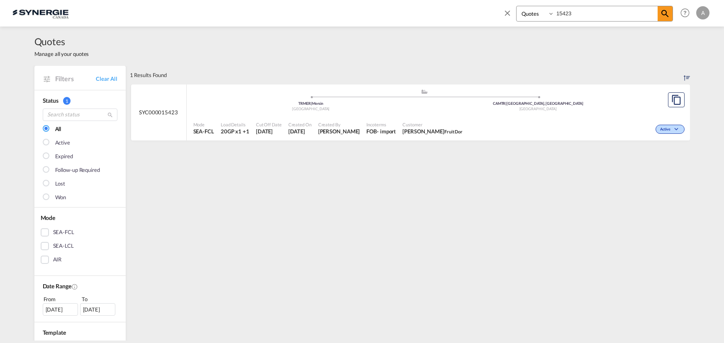
select select "Quotes"
click at [442, 114] on div ".a{fill:#aaa8ad;} .a{fill:#aaa8ad;} TRMER | Mersin Turkey CAMTR | [GEOGRAPHIC_D…" at bounding box center [424, 102] width 462 height 27
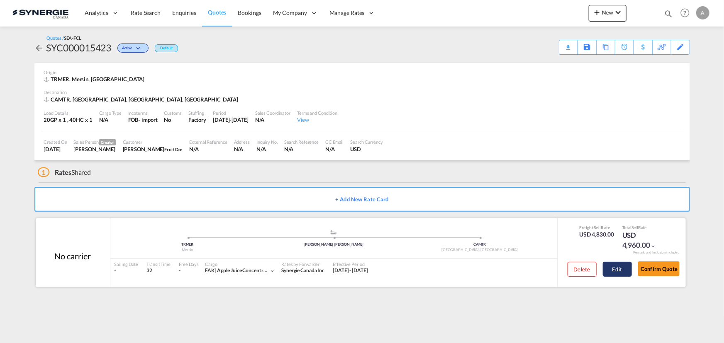
click at [615, 266] on button "Edit" at bounding box center [617, 269] width 29 height 15
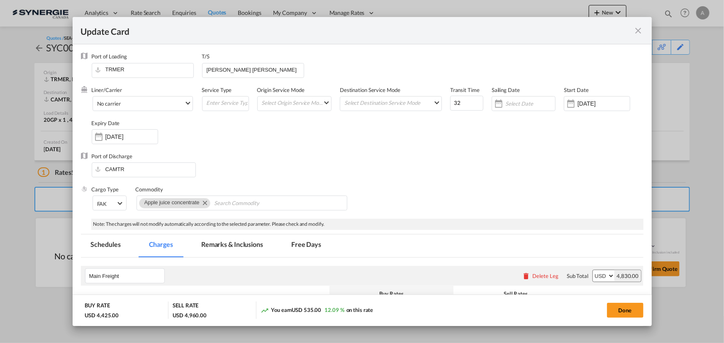
select select "per equipment"
select select "per B/L"
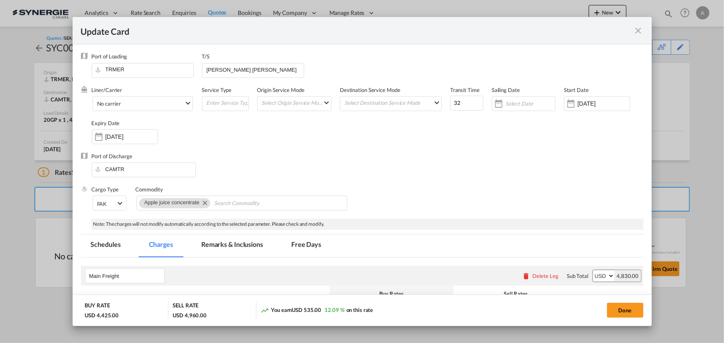
select select "per B/L"
select select "per shipment"
click at [245, 243] on md-tab-item "Remarks & Inclusions" at bounding box center [232, 246] width 82 height 23
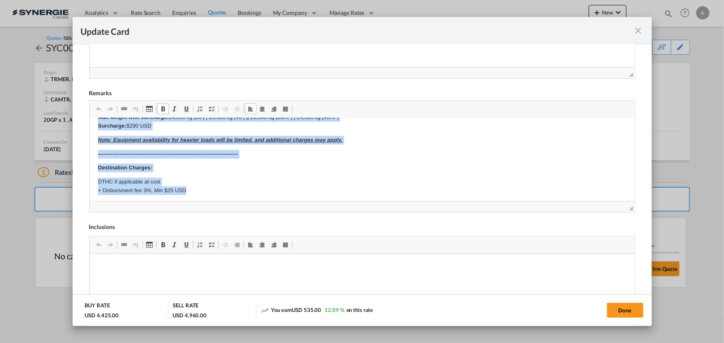
scroll to position [349, 0]
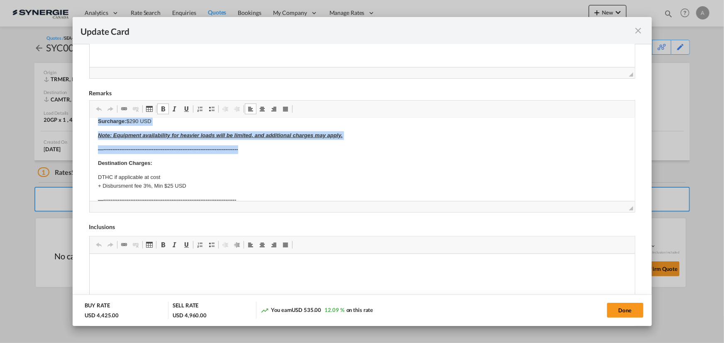
drag, startPoint x: 94, startPoint y: 146, endPoint x: 425, endPoint y: 146, distance: 331.0
click at [425, 146] on html "—--------------------------------------------------------------- E Manifest (AC…" at bounding box center [361, 36] width 545 height 534
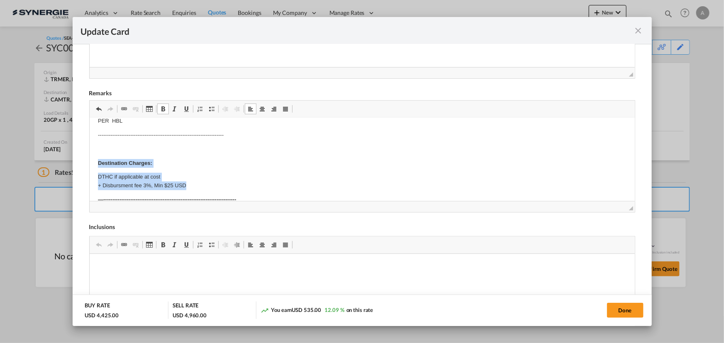
drag, startPoint x: 92, startPoint y: 160, endPoint x: 209, endPoint y: 185, distance: 120.1
click at [209, 185] on html "—--------------------------------------------------------------- E Manifest (AC…" at bounding box center [361, 153] width 545 height 299
copy body "Destination Charges: DTHC if applicable at cost + Disbursment fee 3%, Min $25 U…"
click at [623, 306] on button "Done" at bounding box center [625, 310] width 36 height 15
type input "09 Oct 2025"
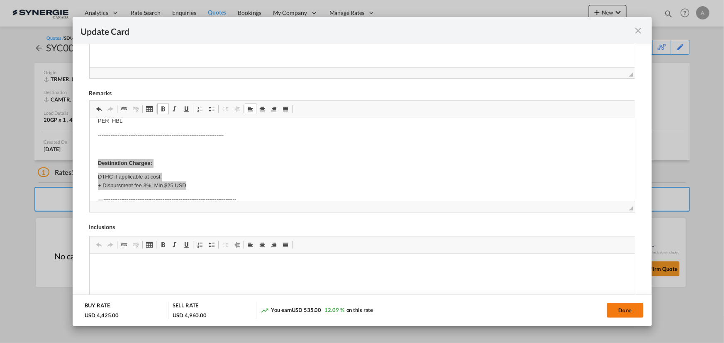
type input "30 Oct 2025"
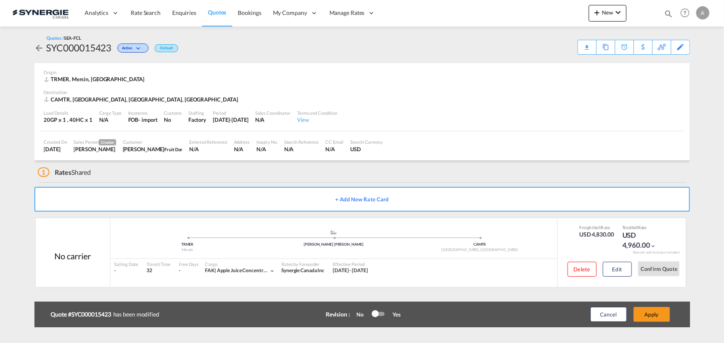
scroll to position [124, 0]
click at [647, 309] on button "Apply" at bounding box center [651, 314] width 36 height 15
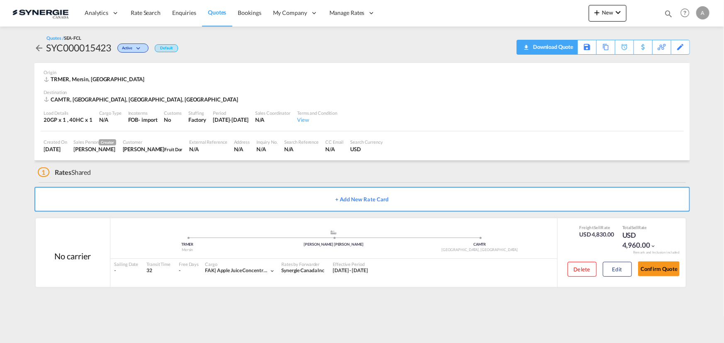
click at [565, 49] on div "Download Quote" at bounding box center [552, 46] width 42 height 13
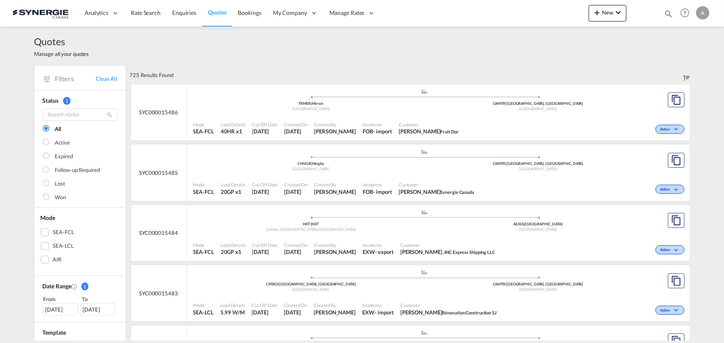
click at [625, 73] on div "725 Results Found" at bounding box center [410, 75] width 560 height 18
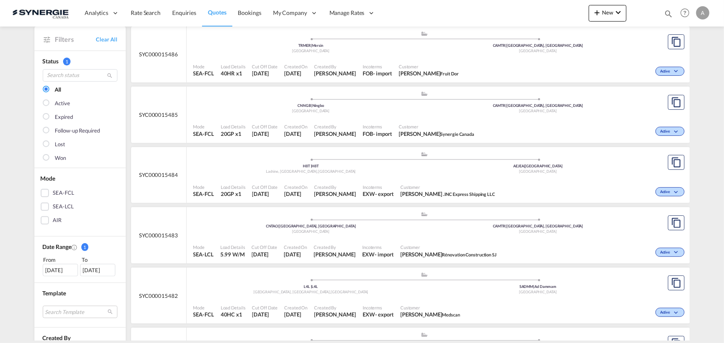
scroll to position [151, 0]
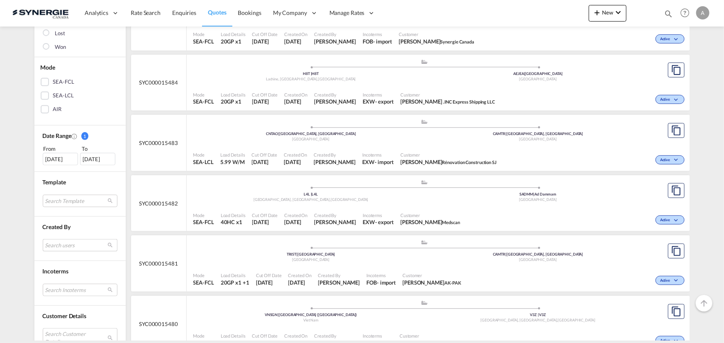
click at [53, 246] on md-select "Search users [PERSON_NAME] [EMAIL_ADDRESS][DOMAIN_NAME] [PERSON_NAME] [PERSON_N…" at bounding box center [80, 245] width 75 height 12
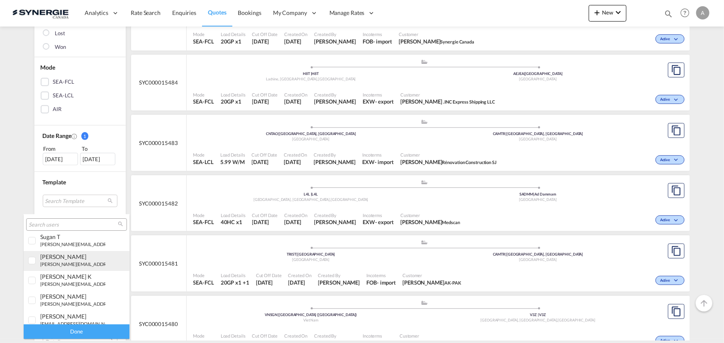
scroll to position [75, 0]
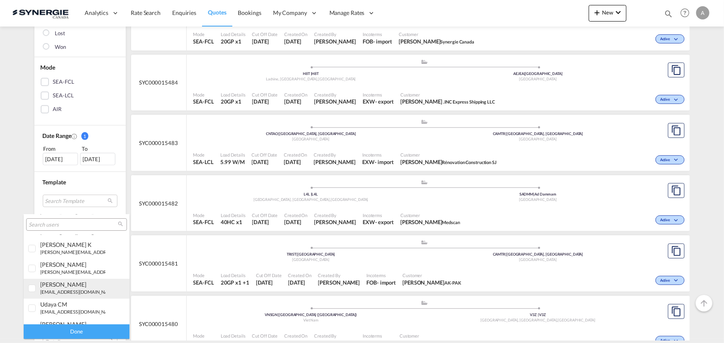
click at [58, 289] on small "[EMAIL_ADDRESS][DOMAIN_NAME]" at bounding box center [78, 291] width 76 height 5
click at [71, 336] on div "Done" at bounding box center [77, 332] width 106 height 15
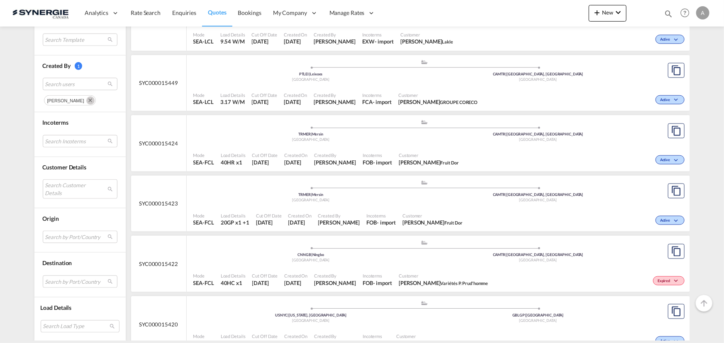
scroll to position [339, 0]
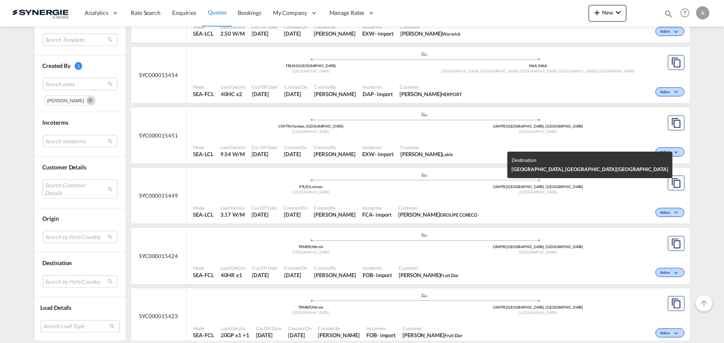
click at [433, 194] on div "[GEOGRAPHIC_DATA]" at bounding box center [537, 192] width 227 height 5
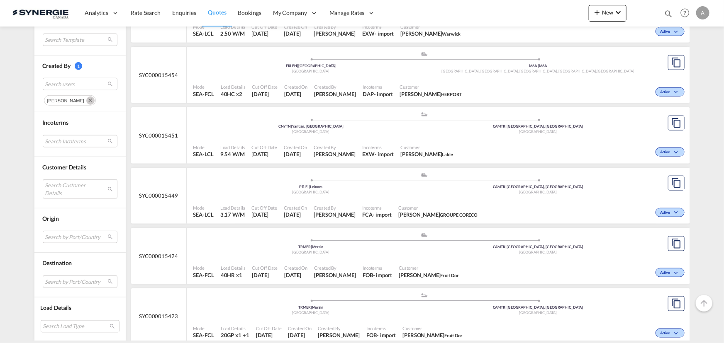
click at [403, 202] on div "Customer [PERSON_NAME] GROUPE CORECO" at bounding box center [438, 212] width 86 height 21
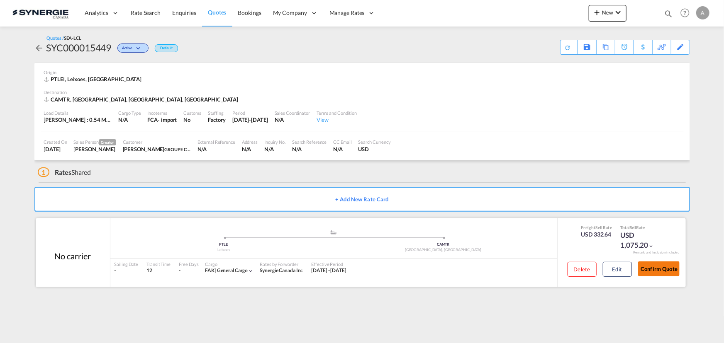
click at [644, 274] on button "Confirm Quote" at bounding box center [658, 269] width 41 height 15
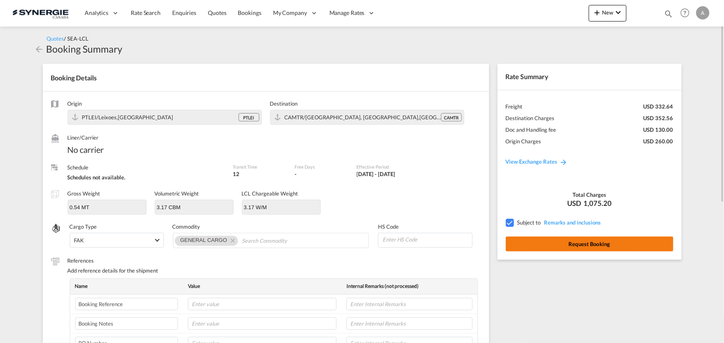
click at [560, 243] on button "Request Booking" at bounding box center [590, 244] width 168 height 15
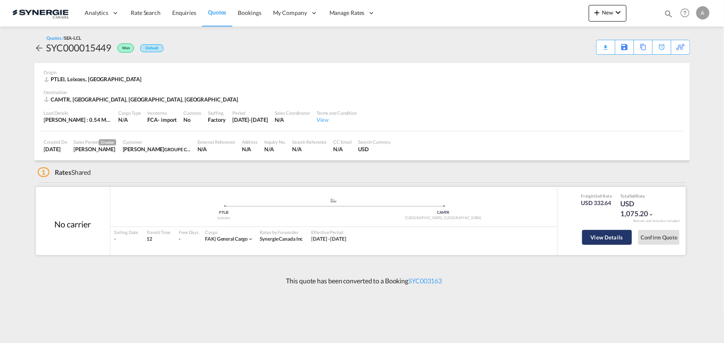
click at [618, 241] on button "View Details" at bounding box center [607, 237] width 50 height 15
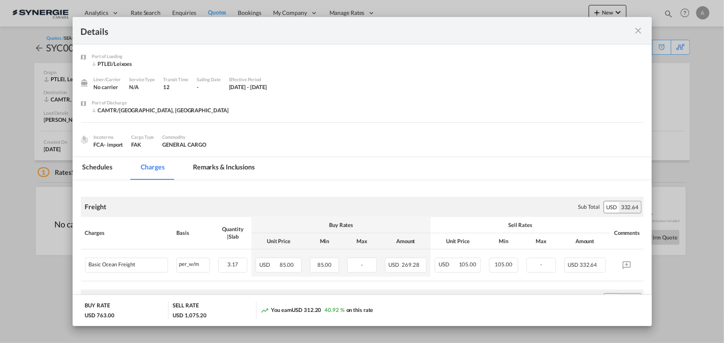
drag, startPoint x: 641, startPoint y: 30, endPoint x: 657, endPoint y: 33, distance: 16.4
click at [642, 30] on md-icon "icon-close fg-AAA8AD m-0 cursor" at bounding box center [638, 31] width 10 height 10
